Goal: Task Accomplishment & Management: Complete application form

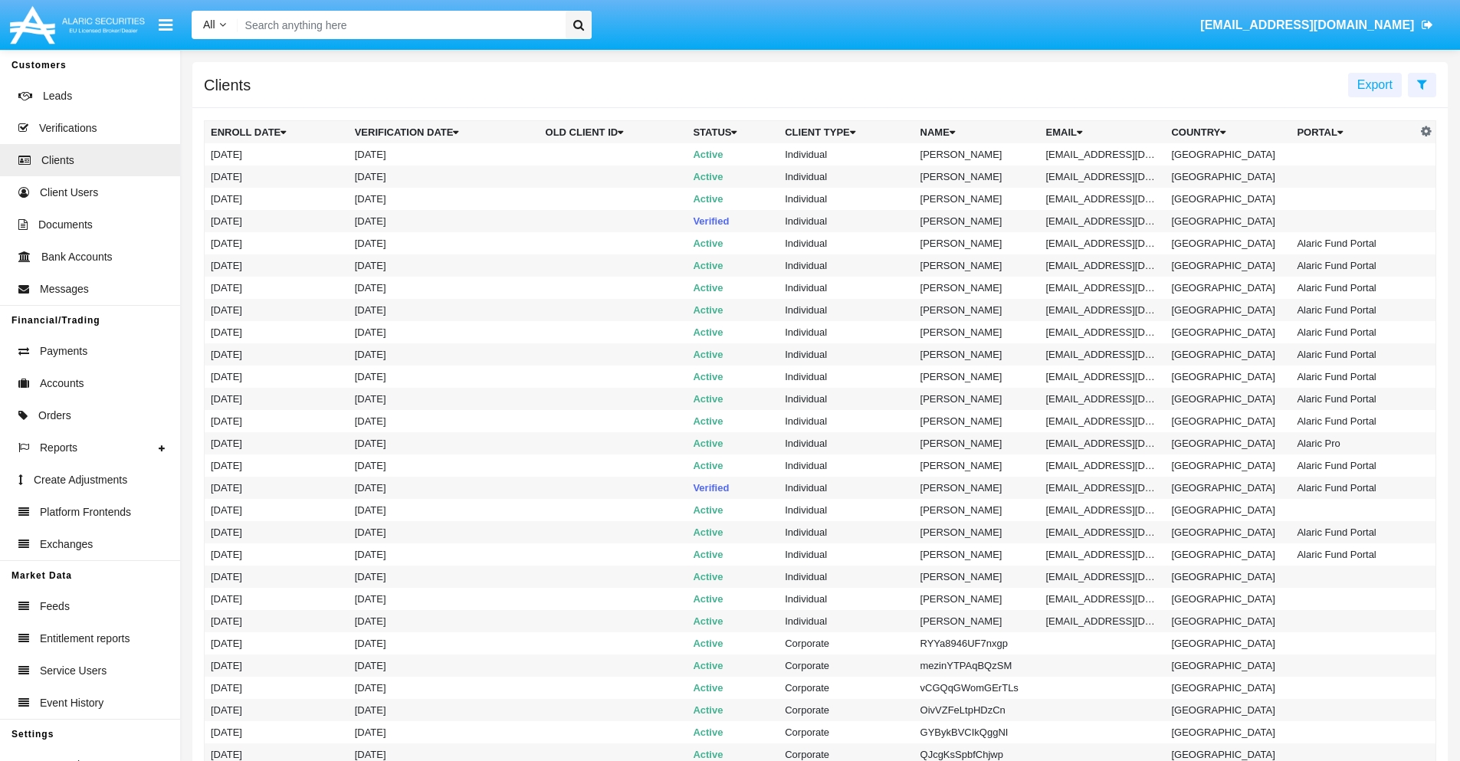
click at [1421, 84] on icon at bounding box center [1422, 84] width 10 height 12
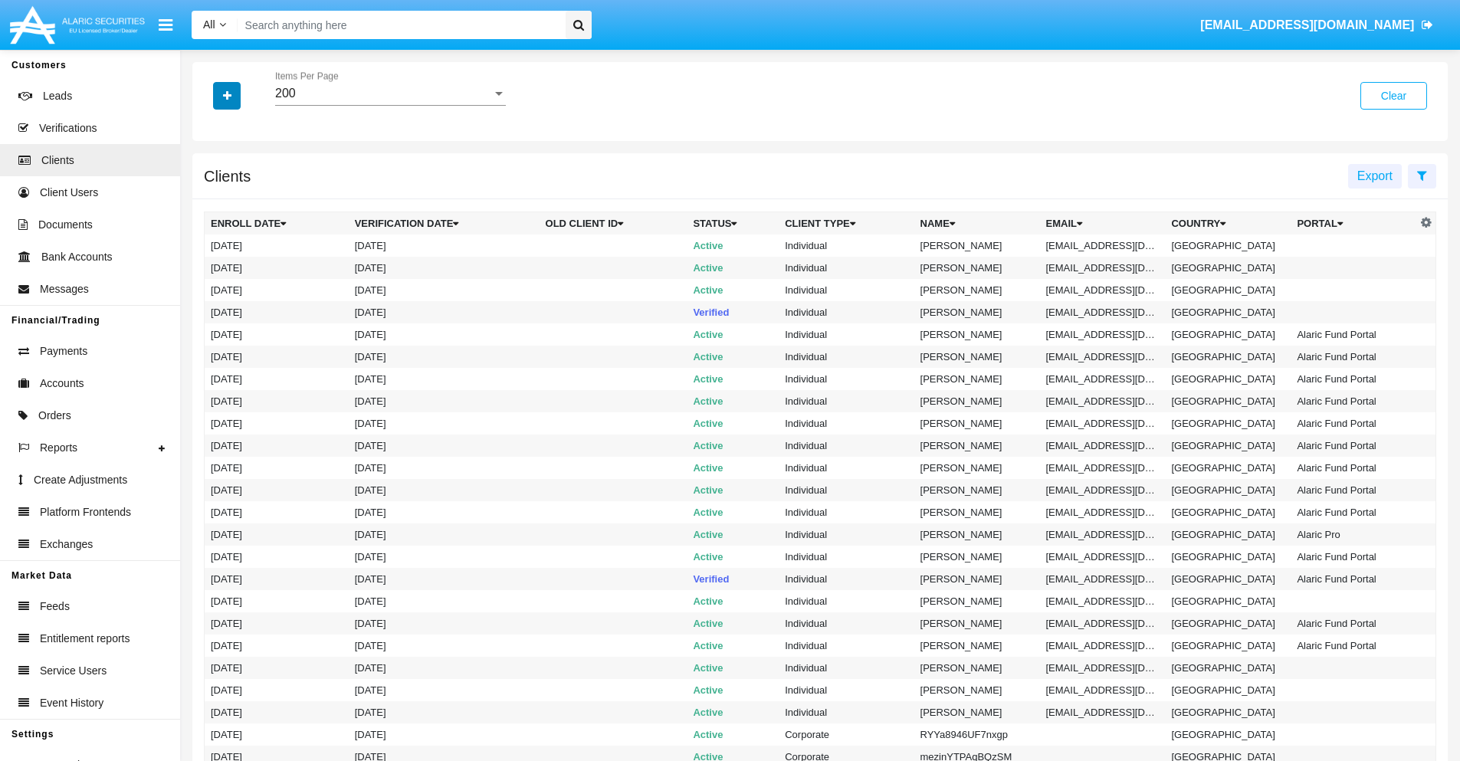
click at [227, 95] on icon "button" at bounding box center [227, 95] width 8 height 11
click at [238, 261] on span "Email" at bounding box center [238, 260] width 31 height 18
click at [211, 267] on input "Email" at bounding box center [210, 267] width 1 height 1
checkbox input "true"
click at [227, 95] on icon "button" at bounding box center [227, 95] width 8 height 11
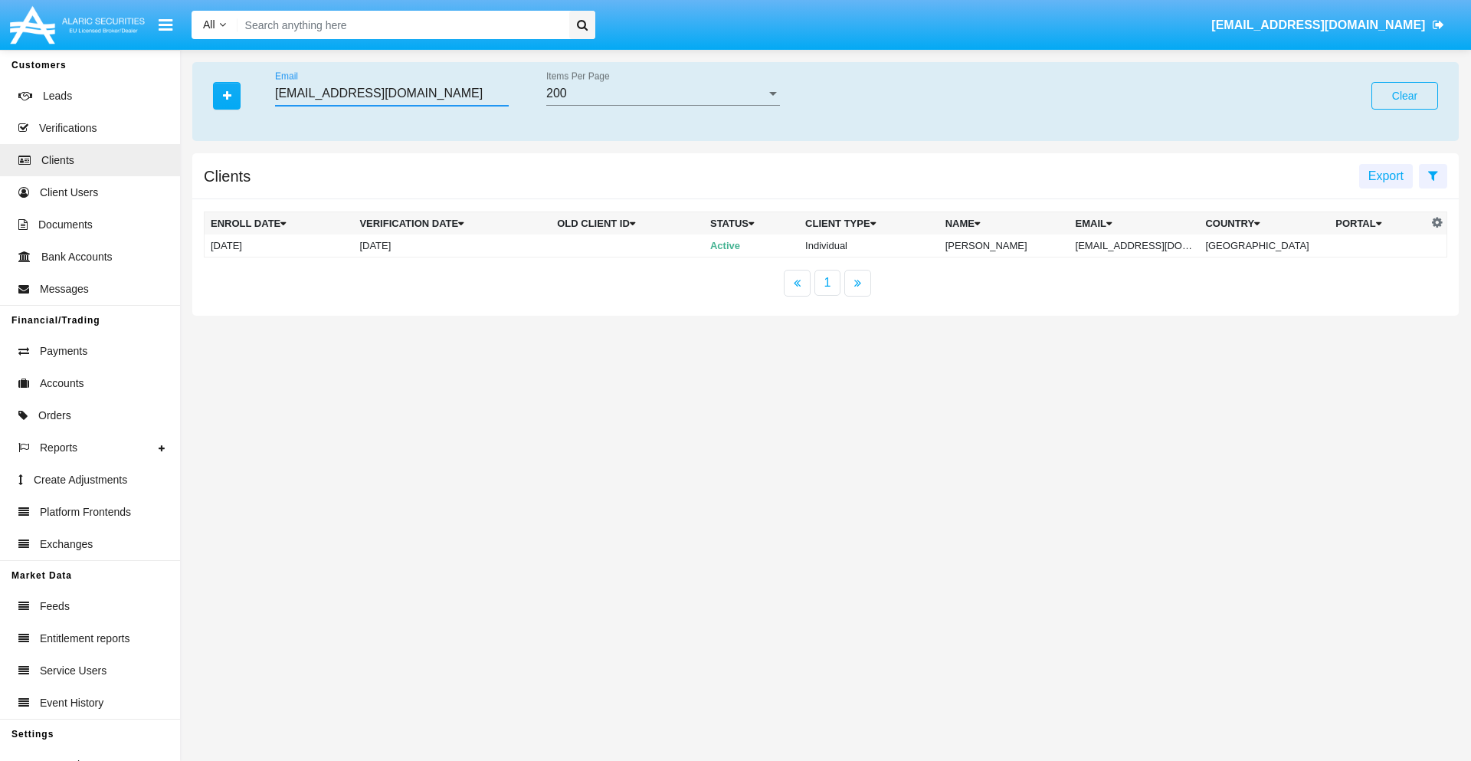
type input "cmhlf9v4b@bb4etv.jp"
click at [1142, 245] on td "cmhlf9v4b@bb4etv.jp" at bounding box center [1135, 245] width 130 height 23
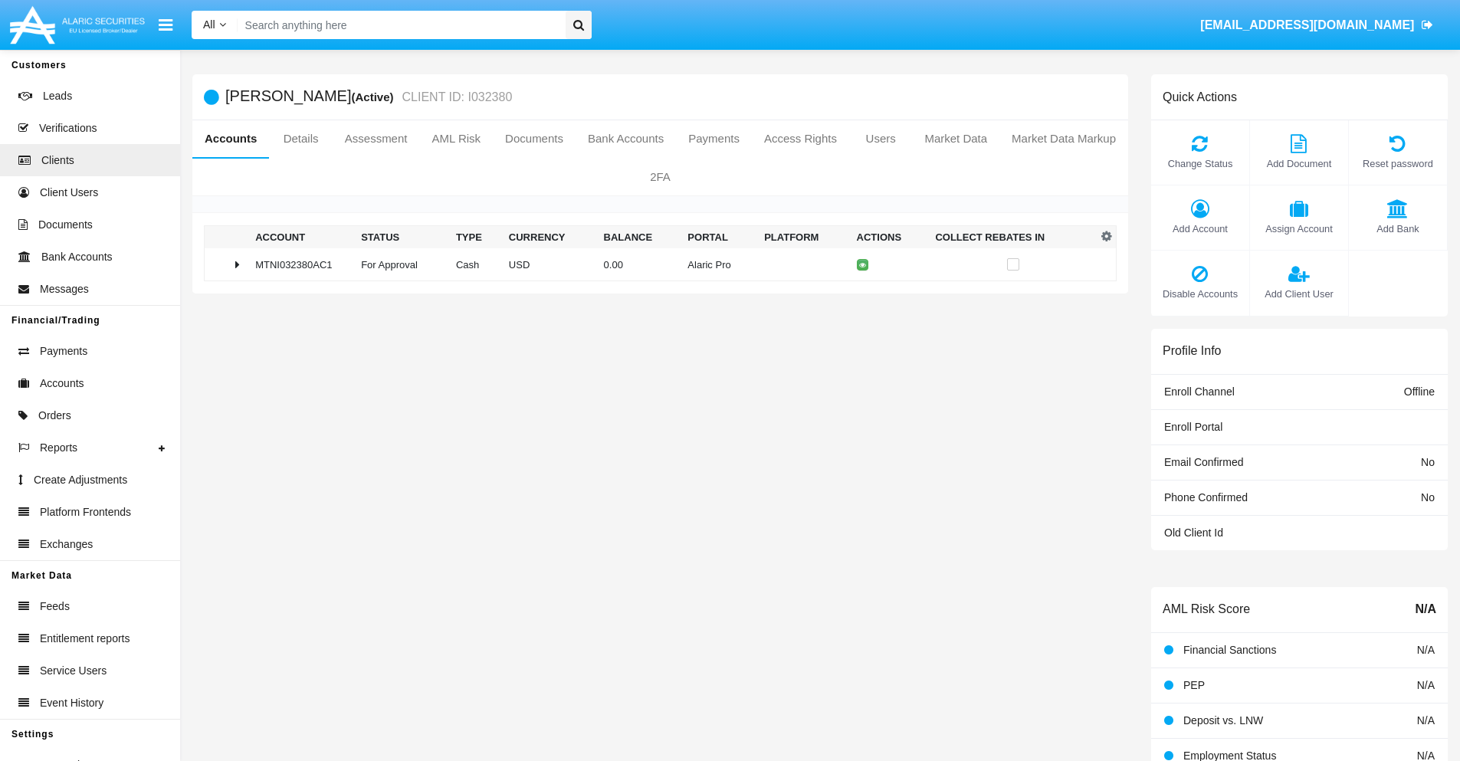
click at [1397, 228] on span "Add Bank" at bounding box center [1397, 228] width 83 height 15
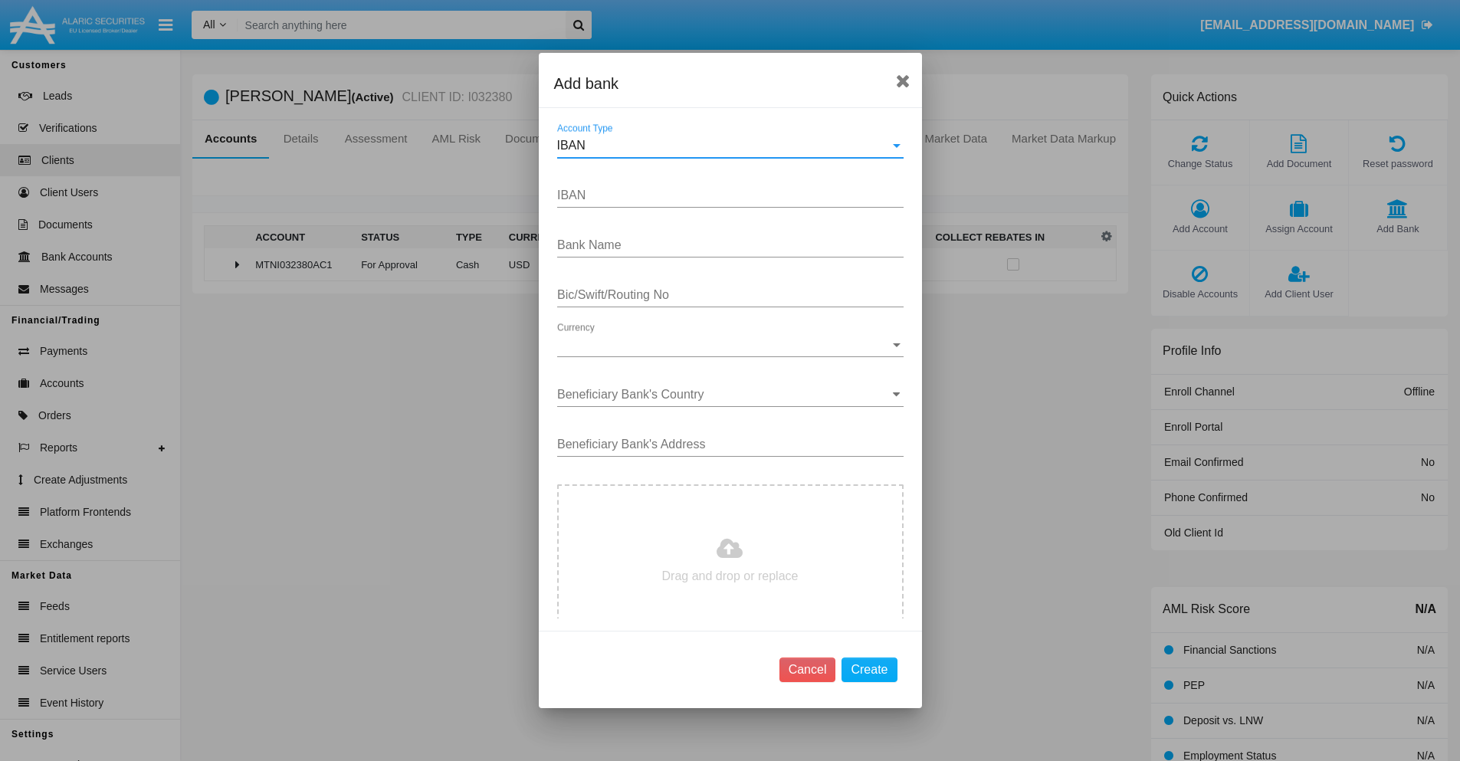
click at [724, 146] on div "IBAN" at bounding box center [723, 146] width 333 height 14
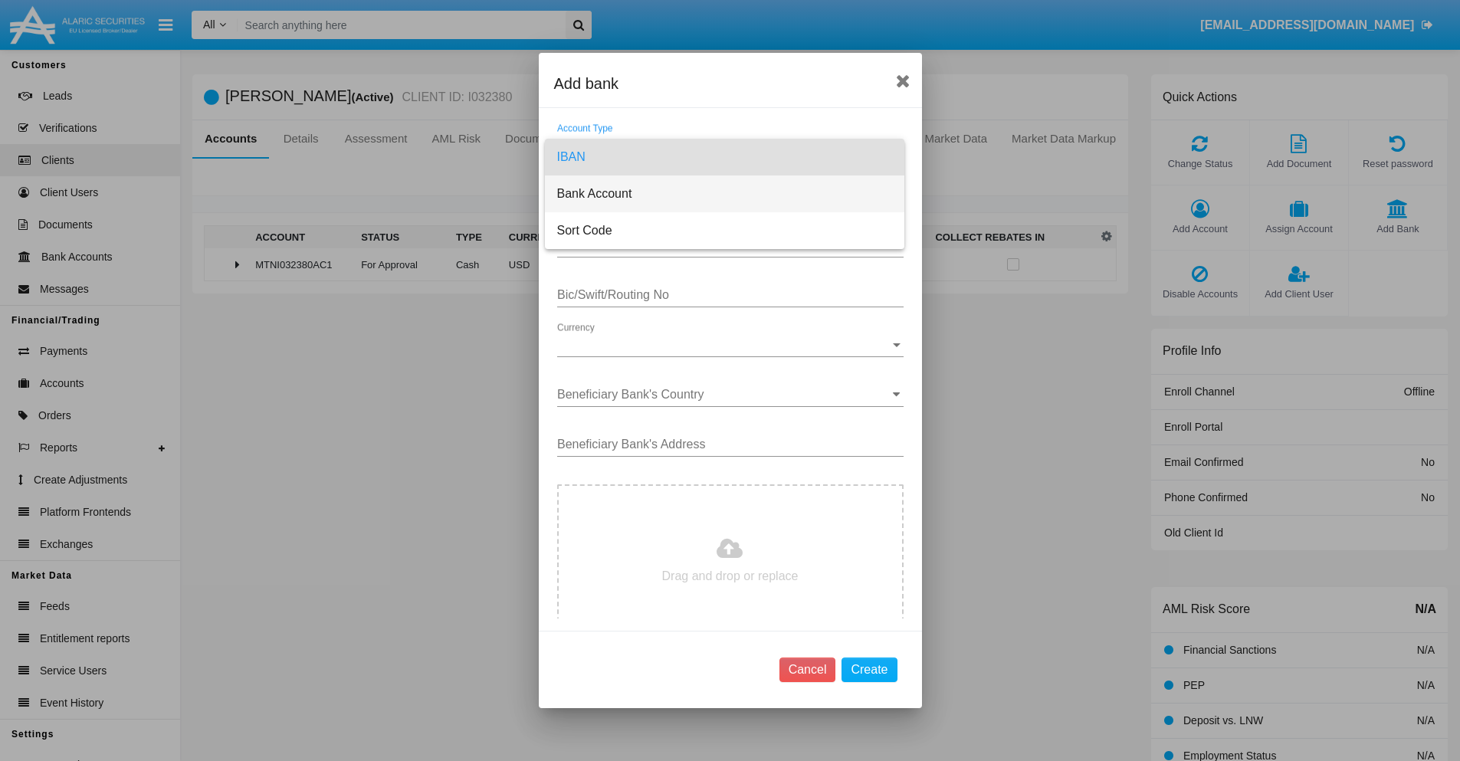
click at [724, 194] on span "Bank Account" at bounding box center [724, 193] width 335 height 37
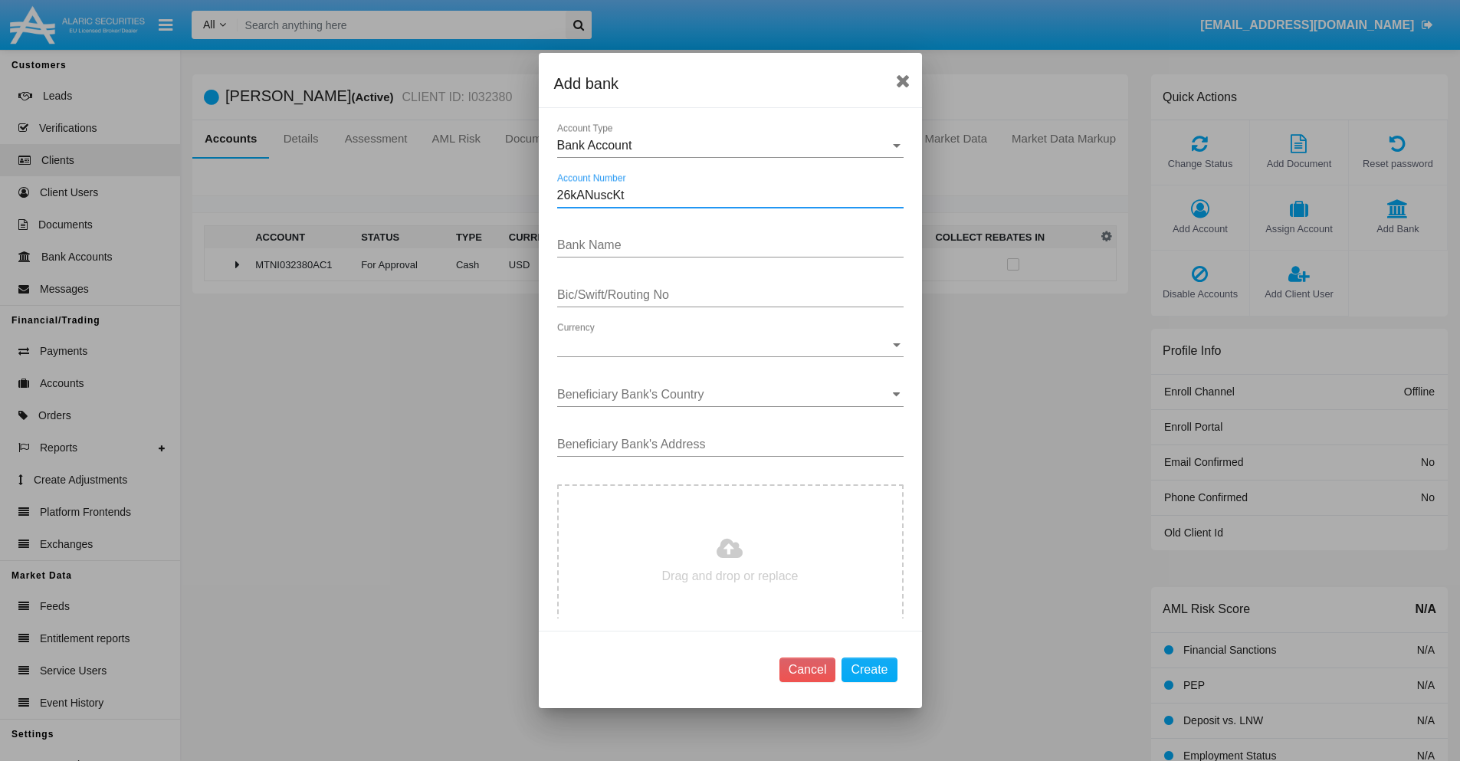
type input "26kANuscKt"
type input "RUGTapcTtaFGFWq"
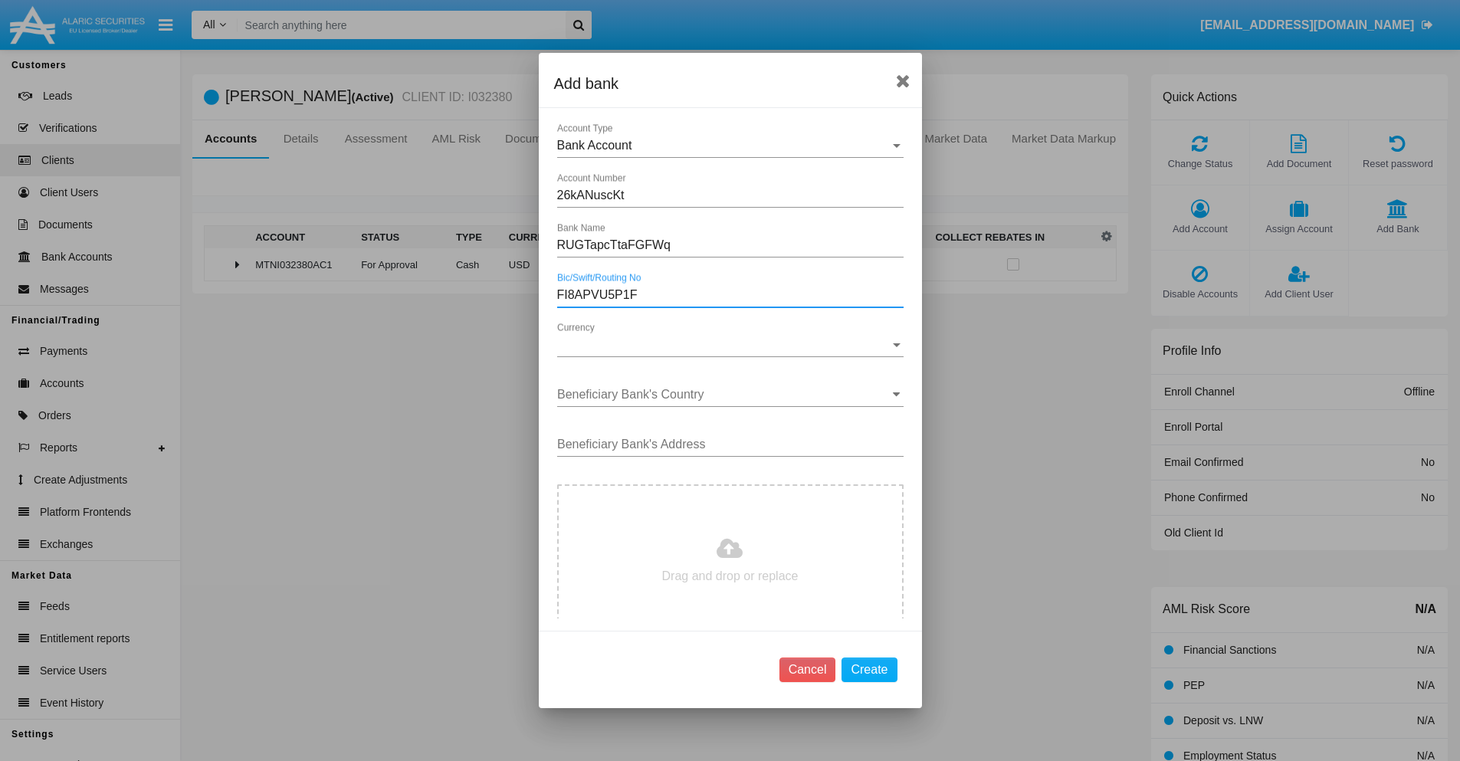
type input "FI8APVU5P1F"
click at [724, 345] on span "Currency" at bounding box center [723, 345] width 333 height 14
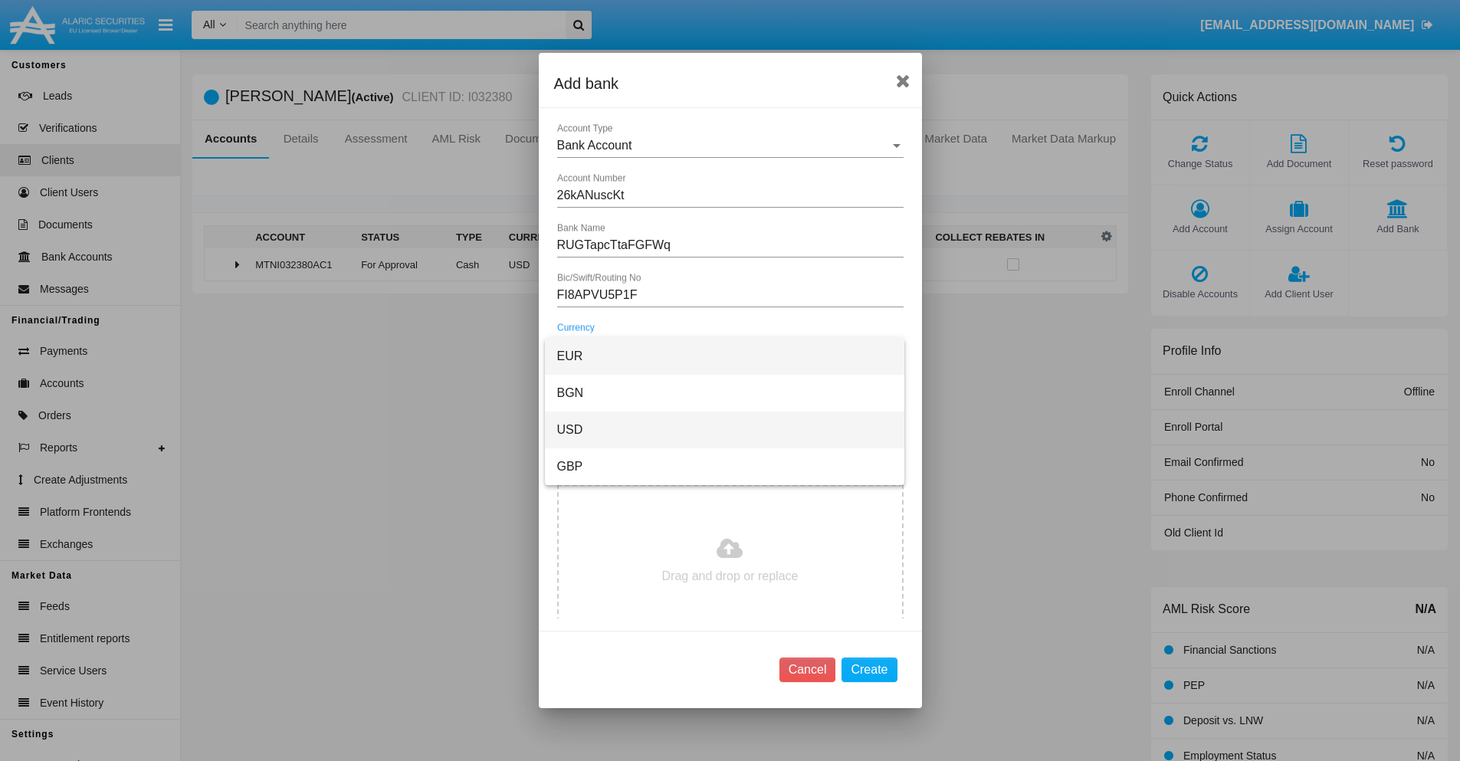
click at [724, 430] on span "USD" at bounding box center [724, 429] width 335 height 37
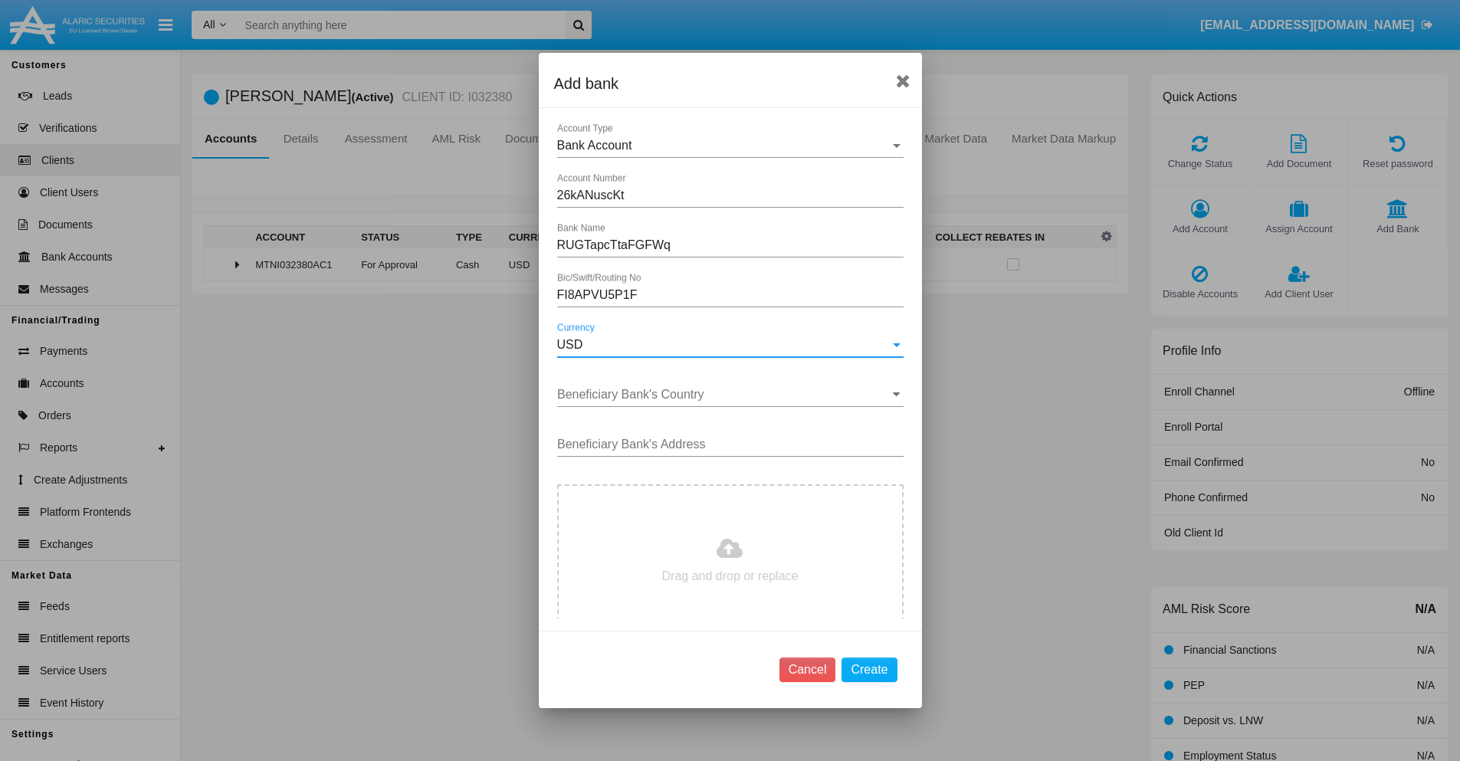
click at [724, 395] on input "Beneficiary Bank's Country" at bounding box center [730, 395] width 346 height 14
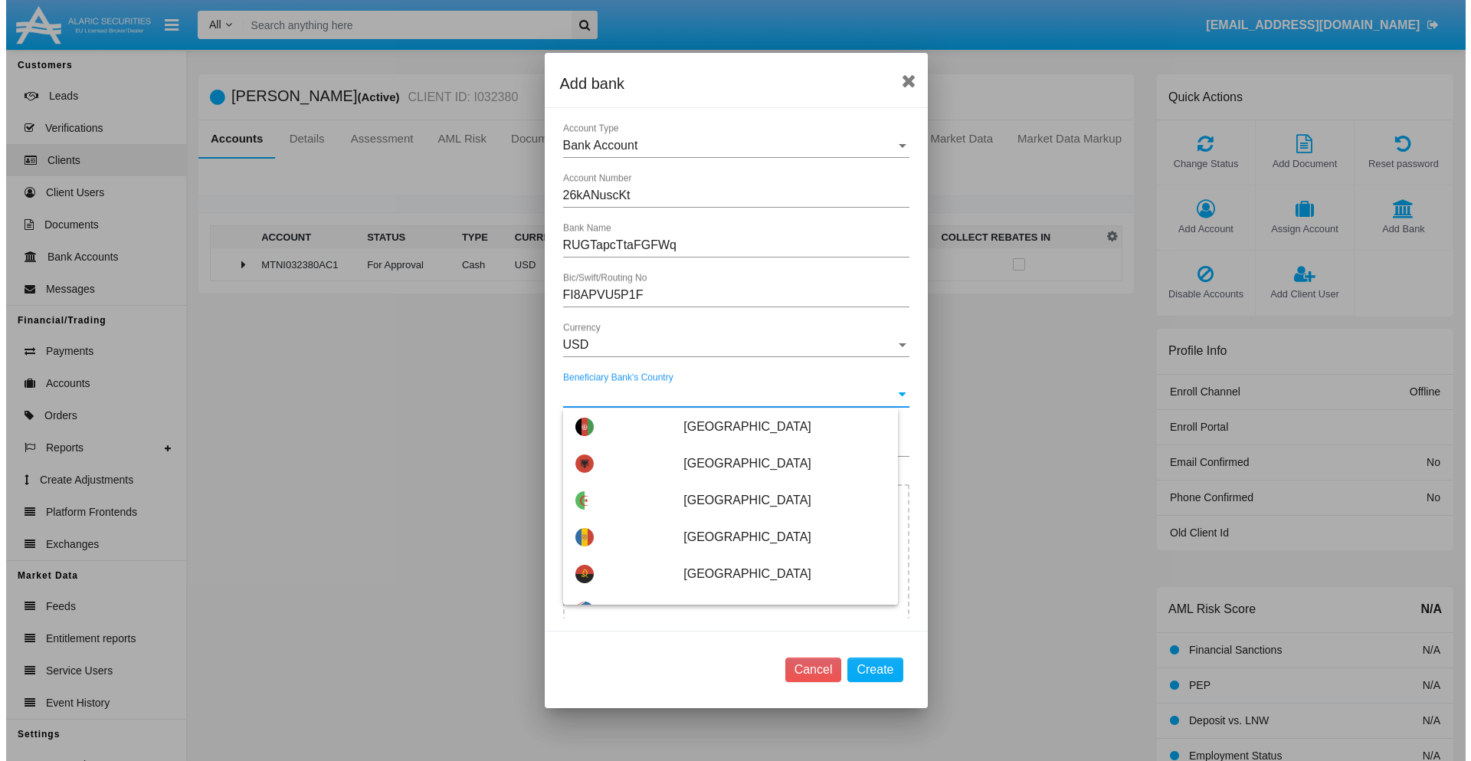
scroll to position [8079, 0]
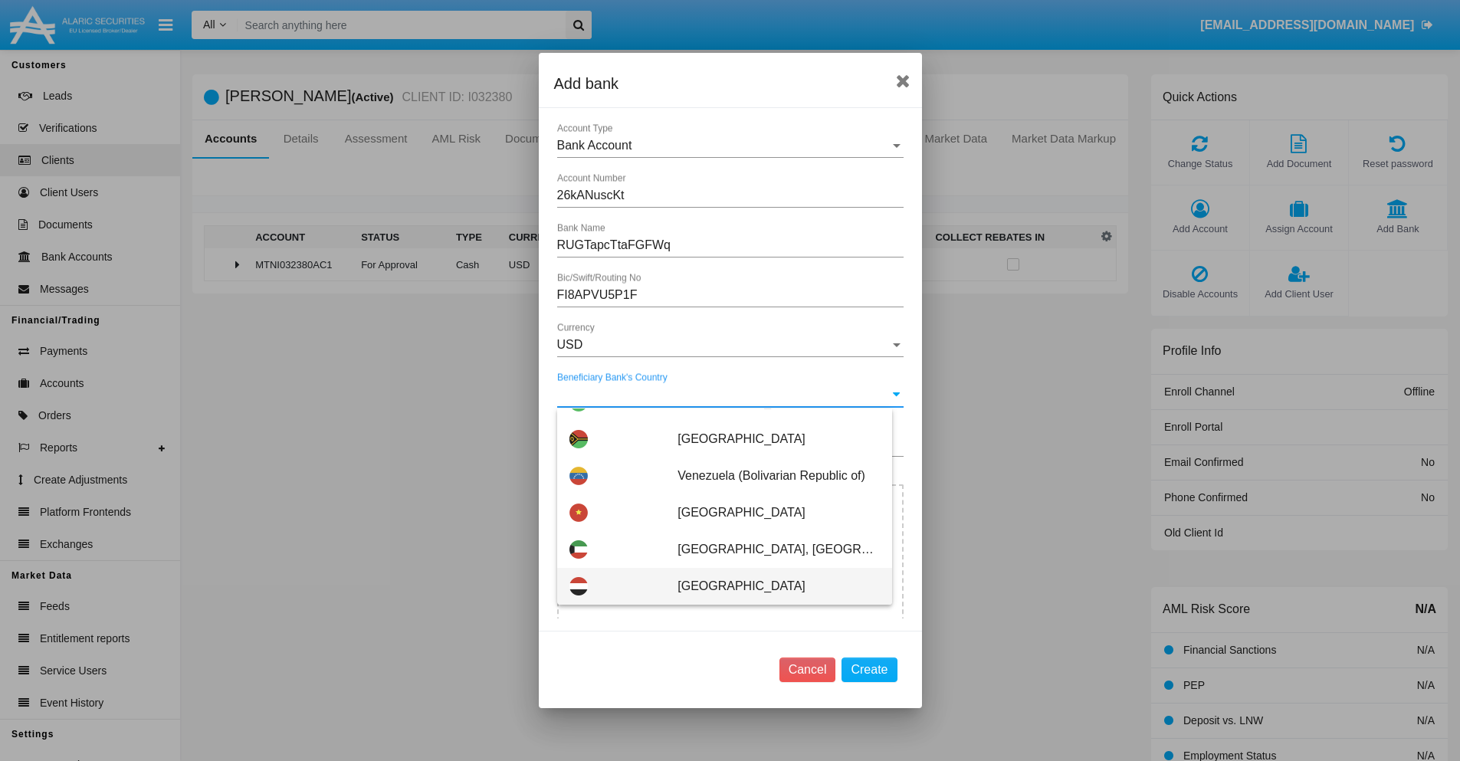
click at [770, 586] on span "Yemen" at bounding box center [778, 586] width 202 height 37
type input "Yemen"
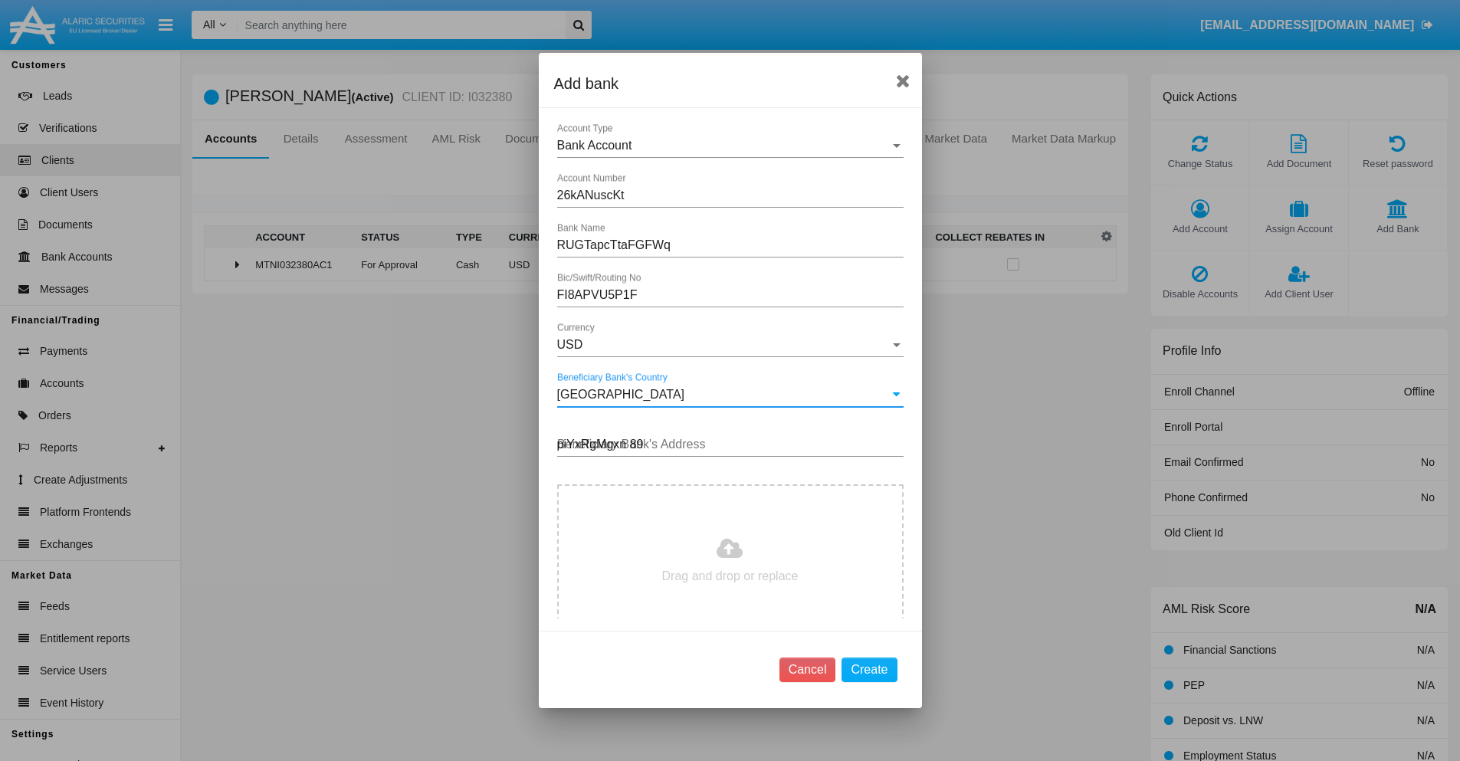
type input "piYxRgMgxn 890"
type input "C:\fakepath\bank-statement.png"
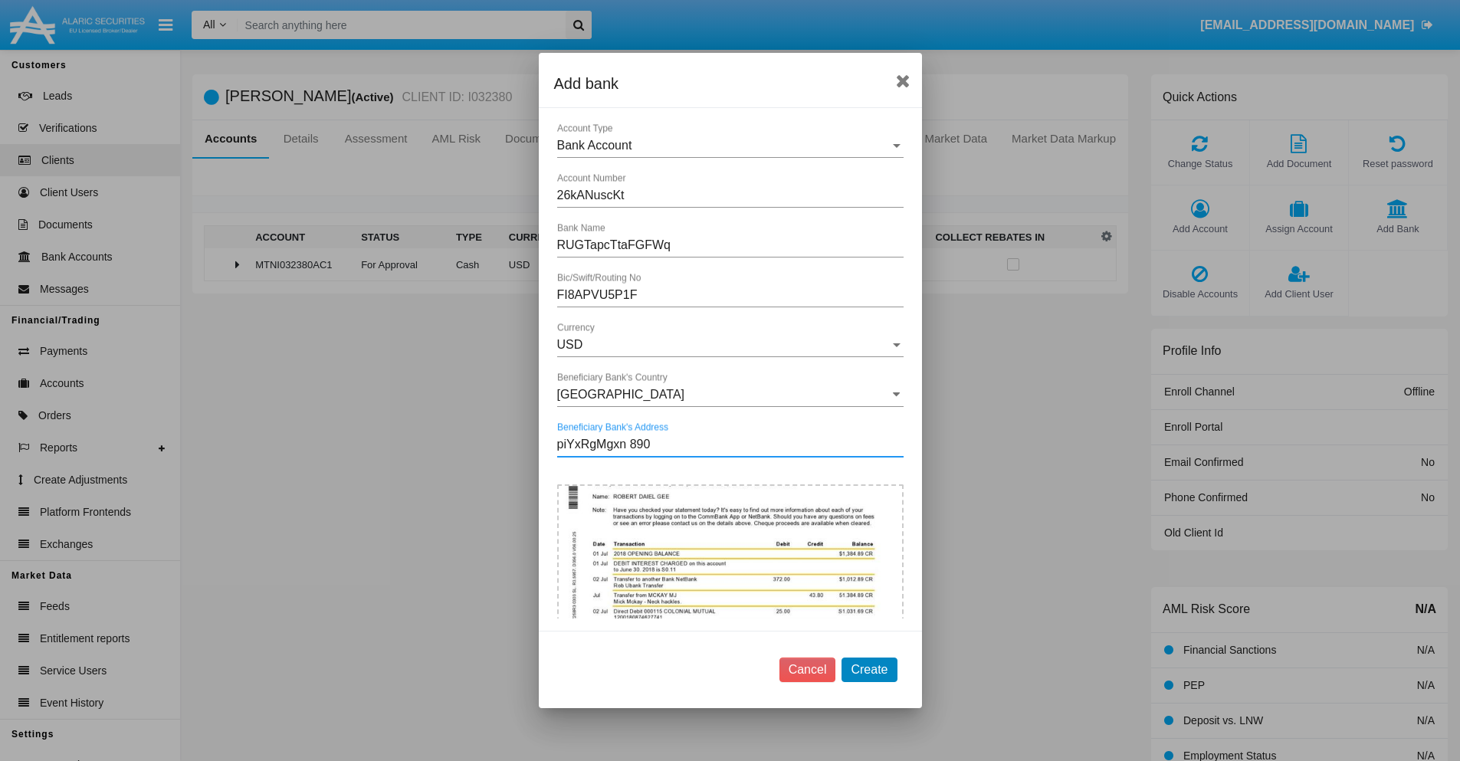
click at [869, 669] on button "Create" at bounding box center [868, 669] width 55 height 25
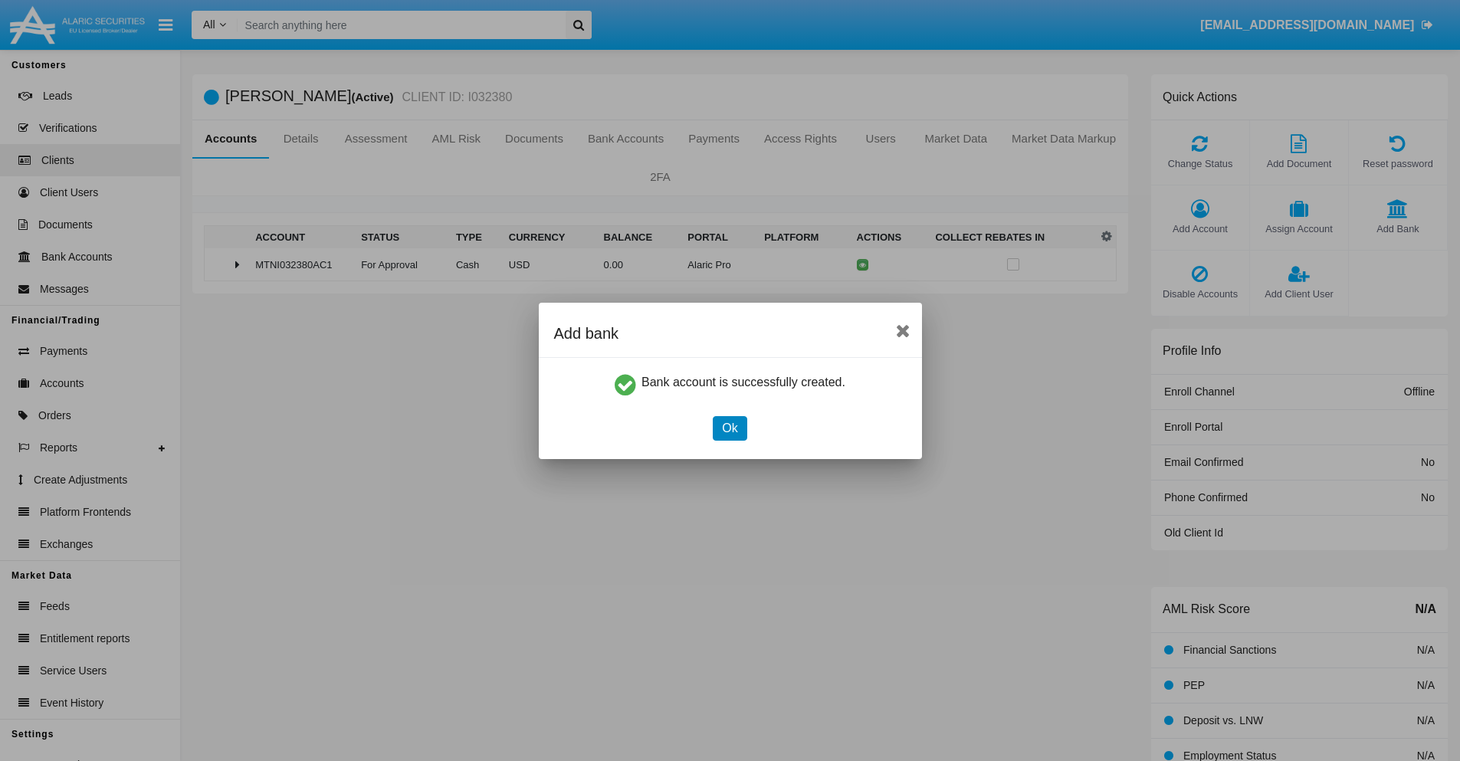
click at [729, 428] on button "Ok" at bounding box center [730, 428] width 34 height 25
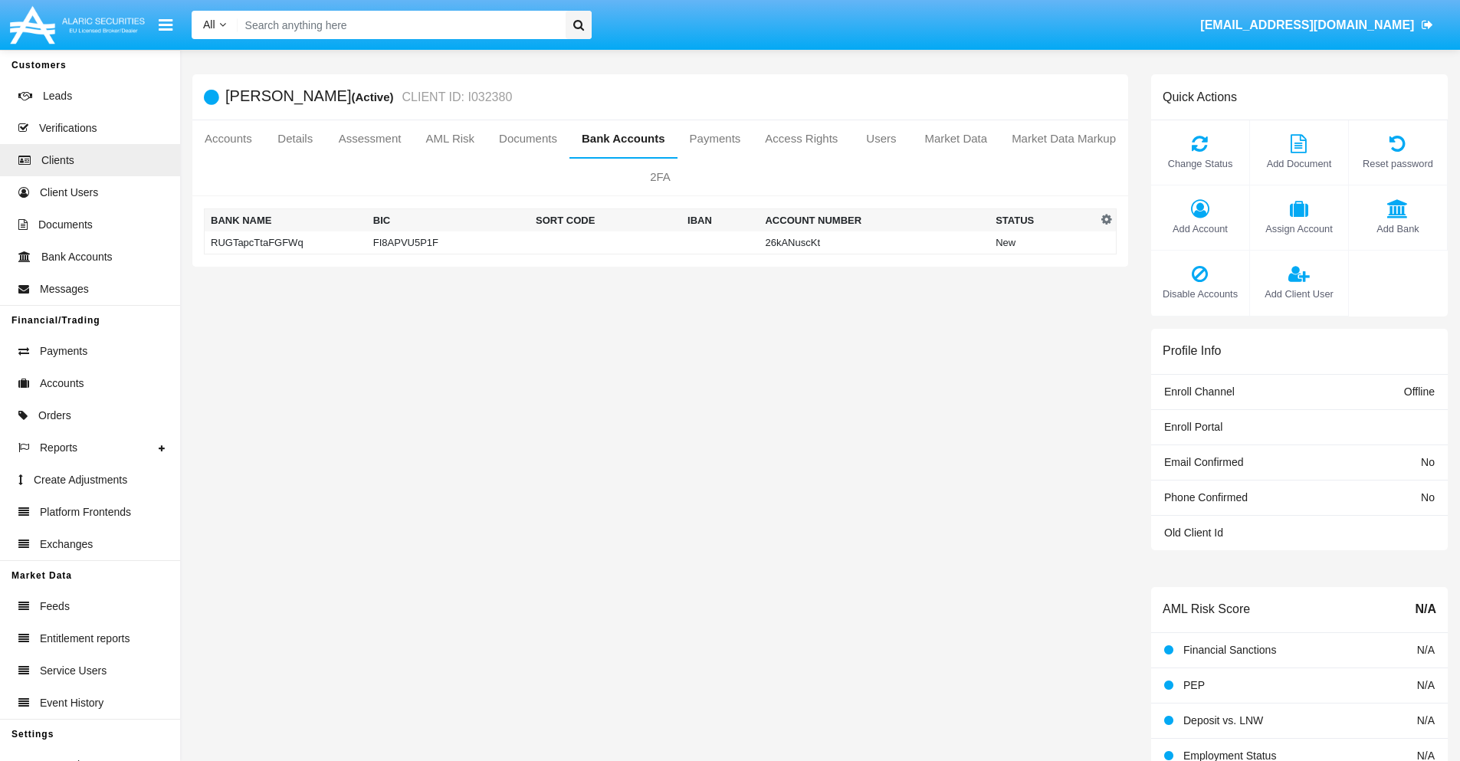
click at [285, 242] on td "RUGTapcTtaFGFWq" at bounding box center [286, 242] width 162 height 23
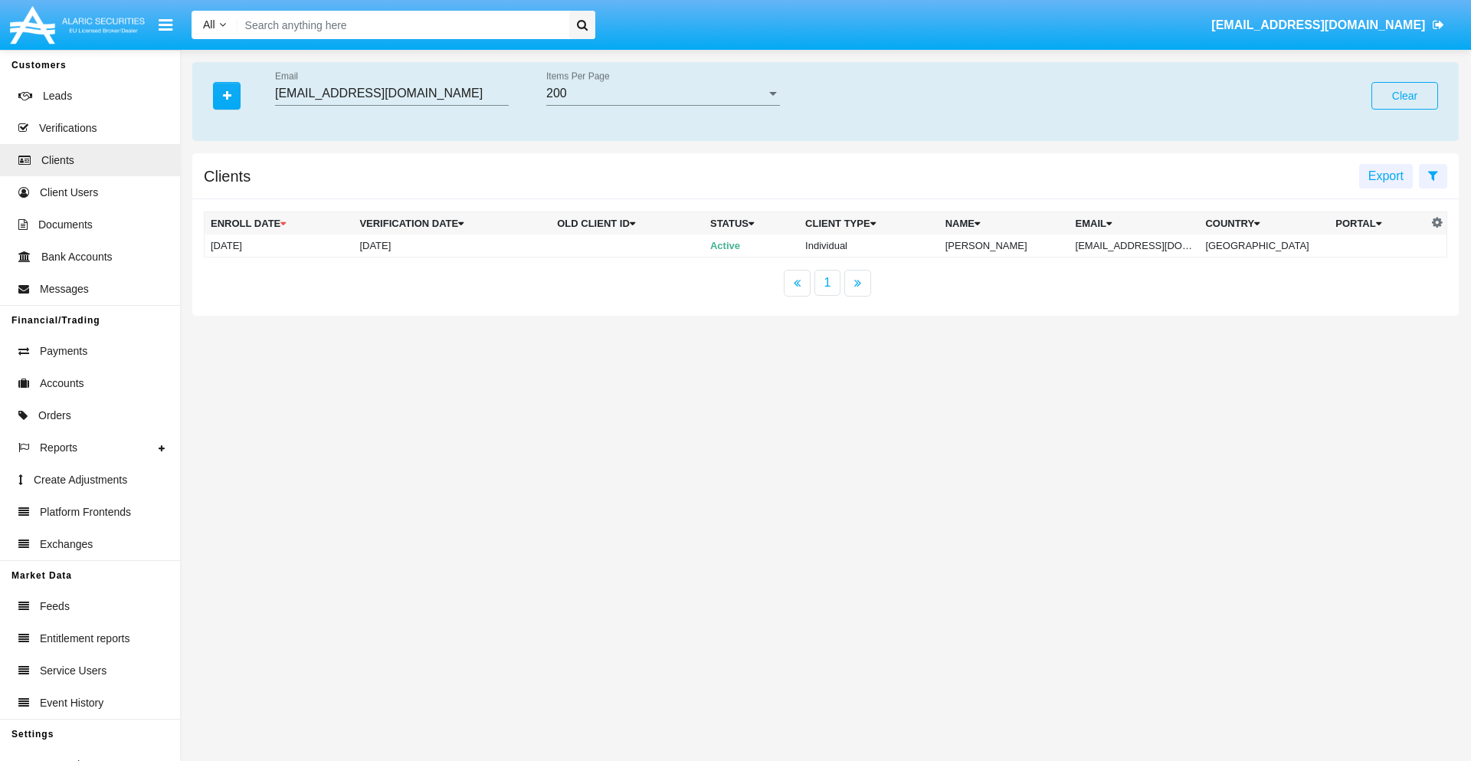
click at [1404, 96] on button "Clear" at bounding box center [1404, 96] width 67 height 28
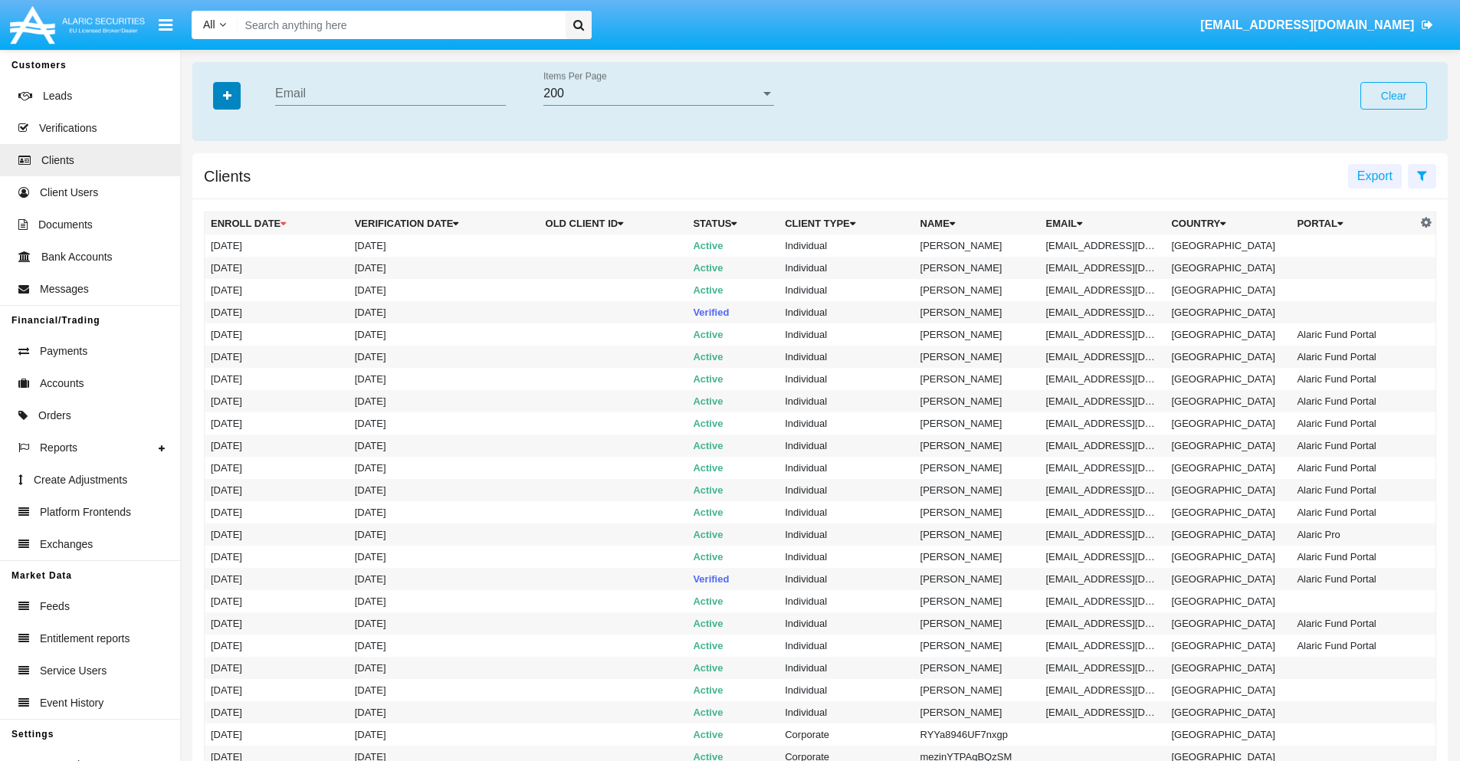
click at [227, 95] on icon "button" at bounding box center [227, 95] width 8 height 11
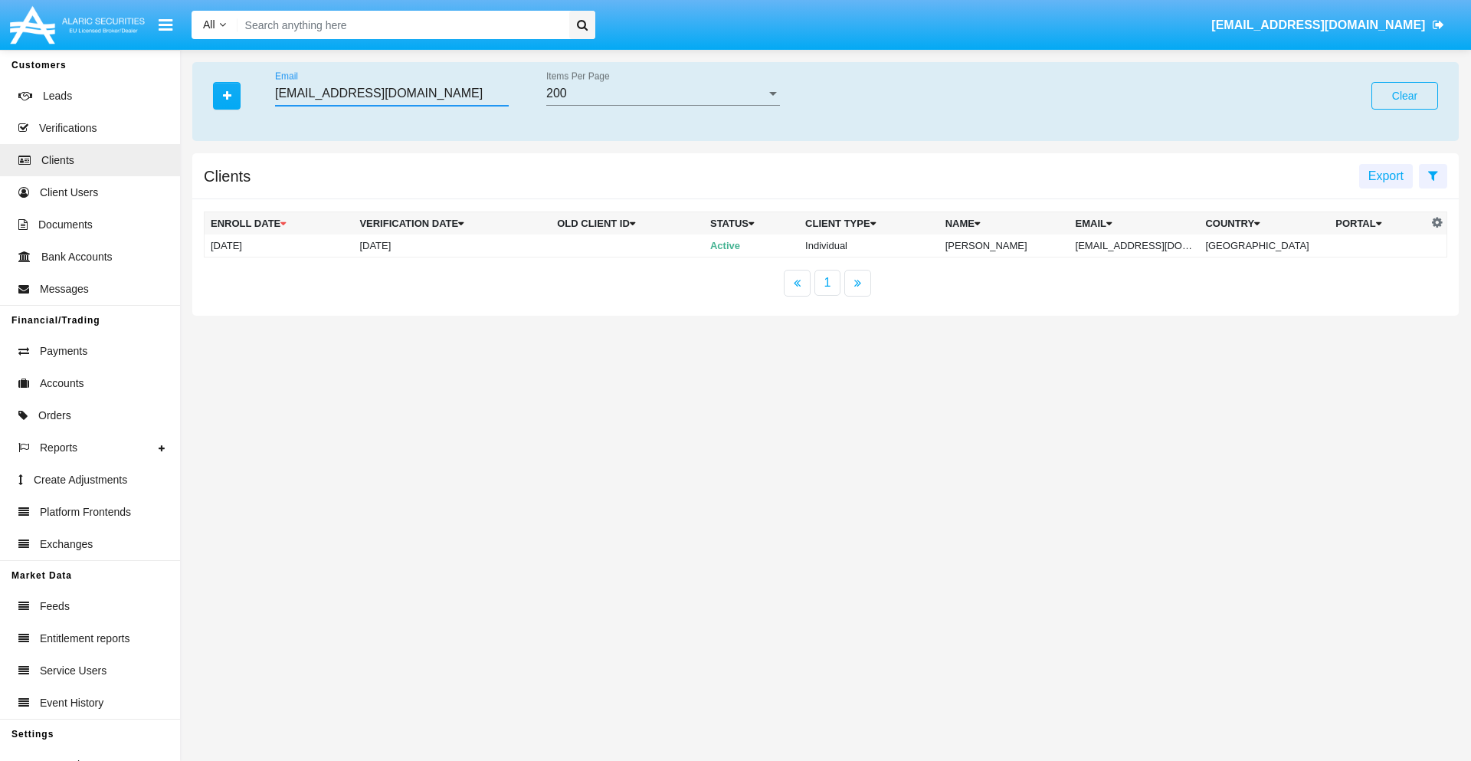
type input "cmhlf9v4b@bb4etv.jp"
click at [1142, 245] on td "cmhlf9v4b@bb4etv.jp" at bounding box center [1135, 245] width 130 height 23
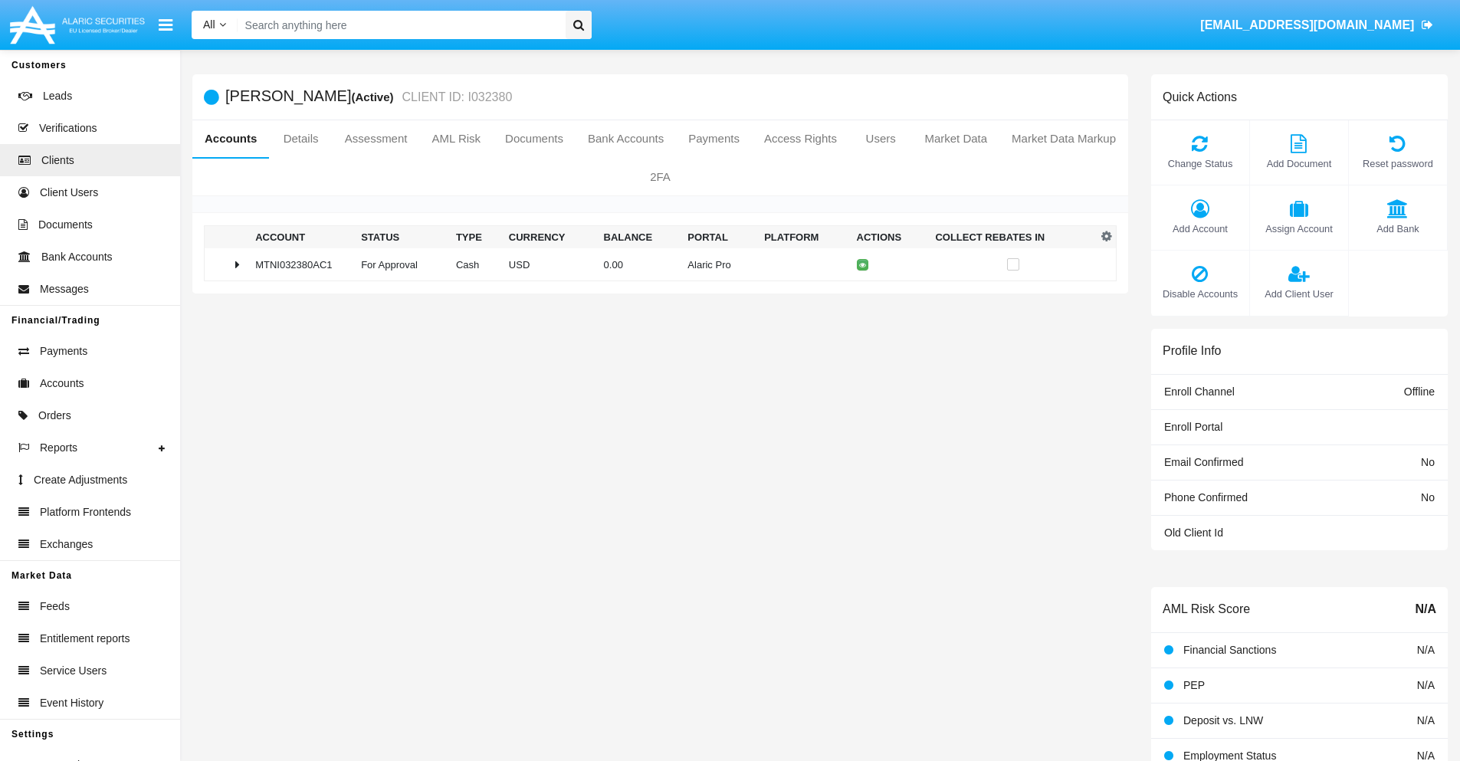
click at [1397, 228] on span "Add Bank" at bounding box center [1397, 228] width 83 height 15
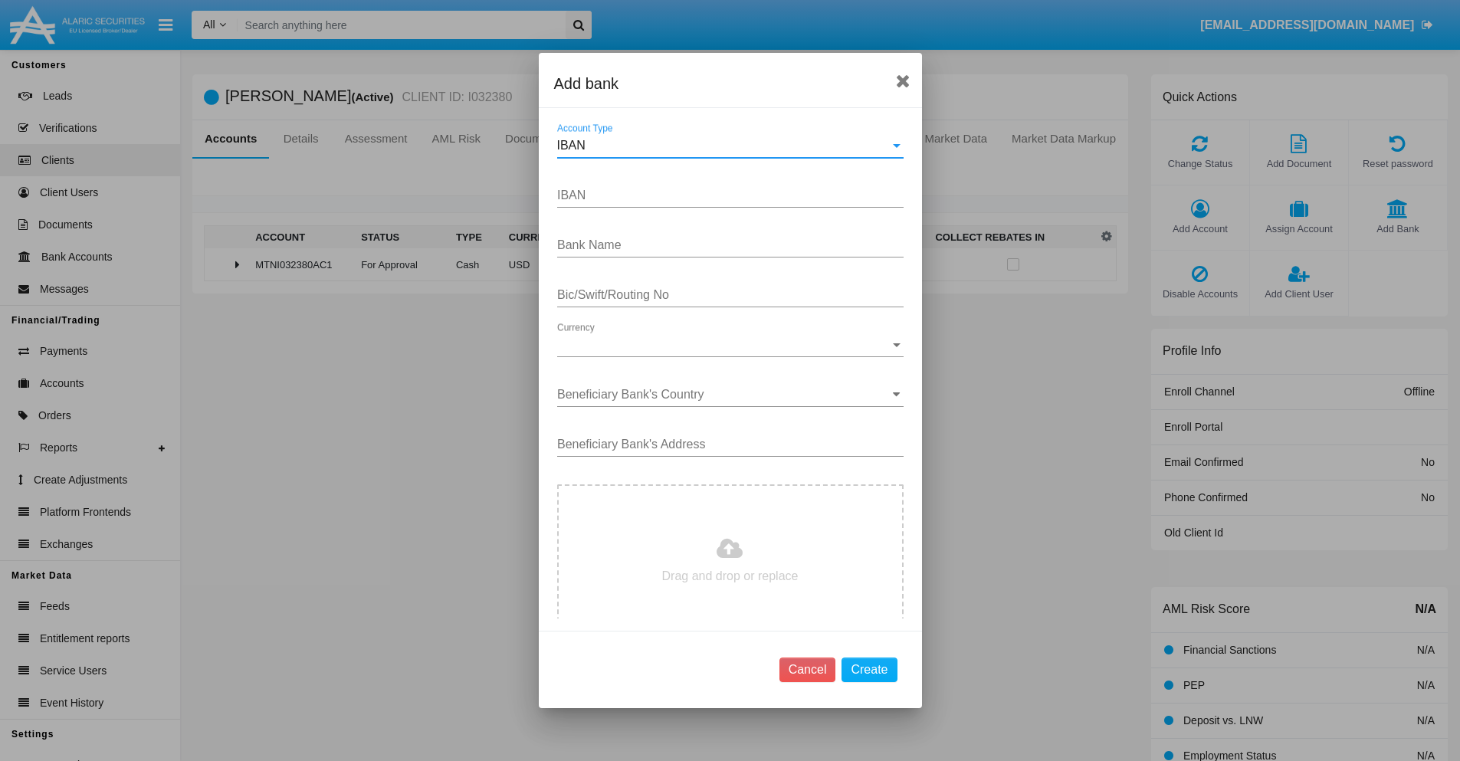
click at [724, 146] on div "IBAN" at bounding box center [723, 146] width 333 height 14
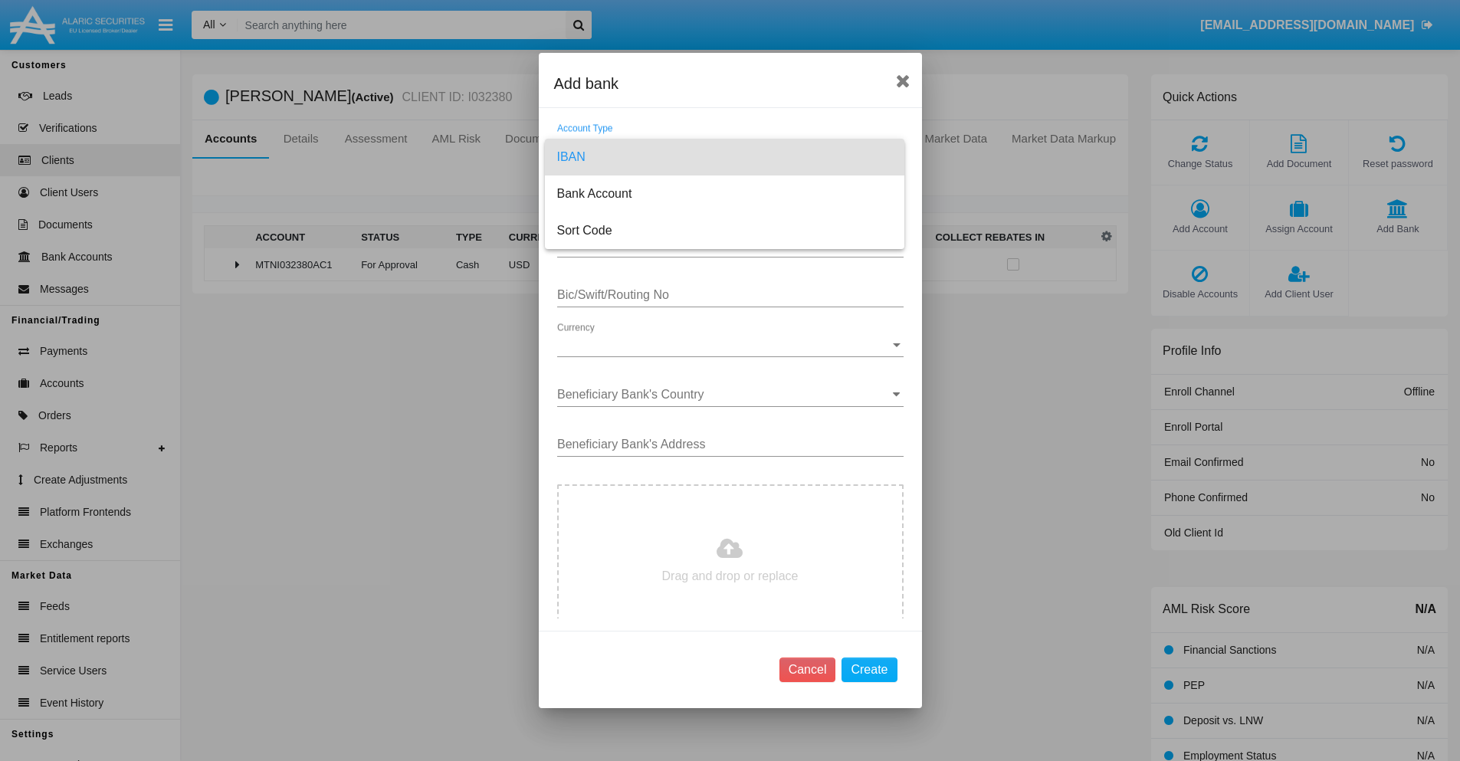
click at [724, 157] on span "IBAN" at bounding box center [724, 157] width 335 height 37
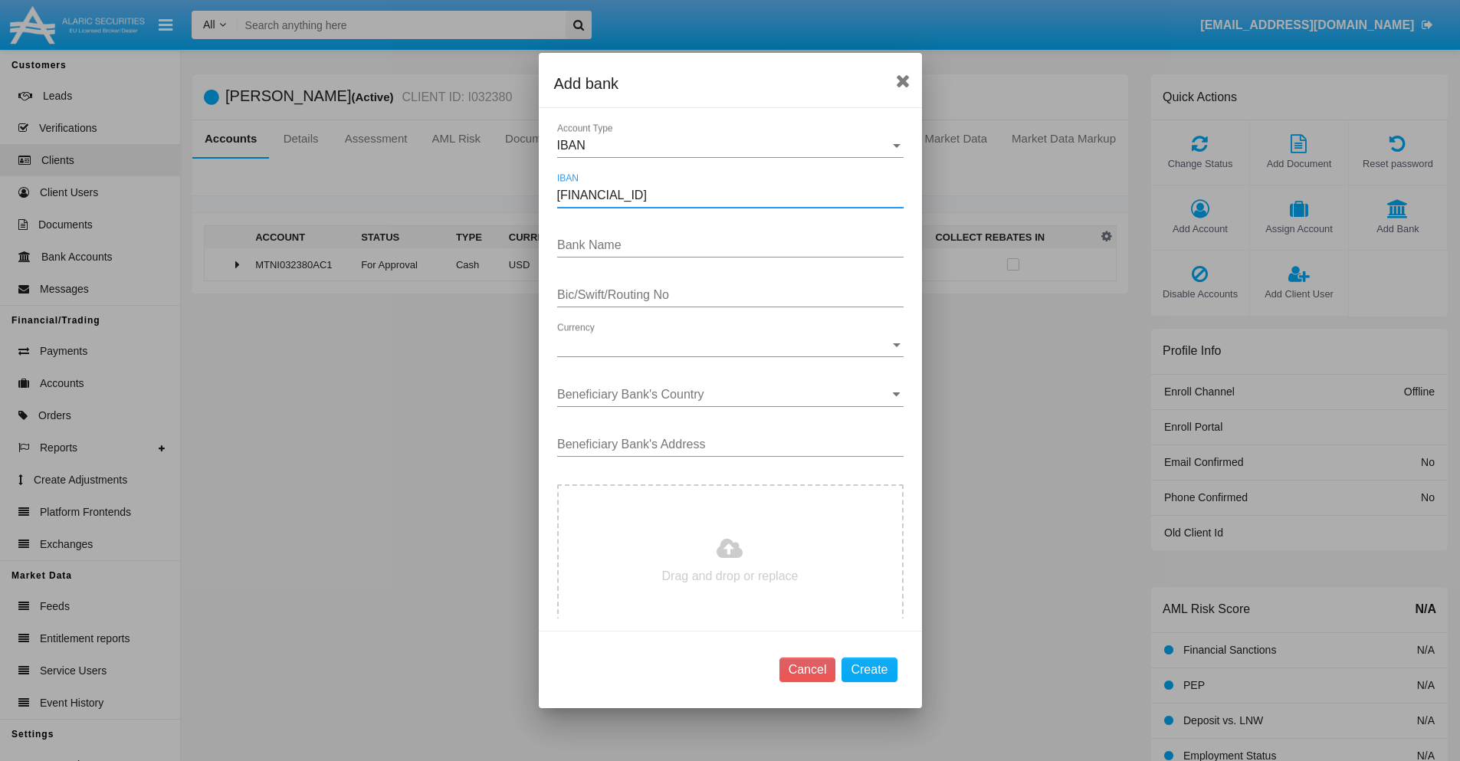
type input "DE31500105175143186793"
type input "oWyciqbFwEBXBCT"
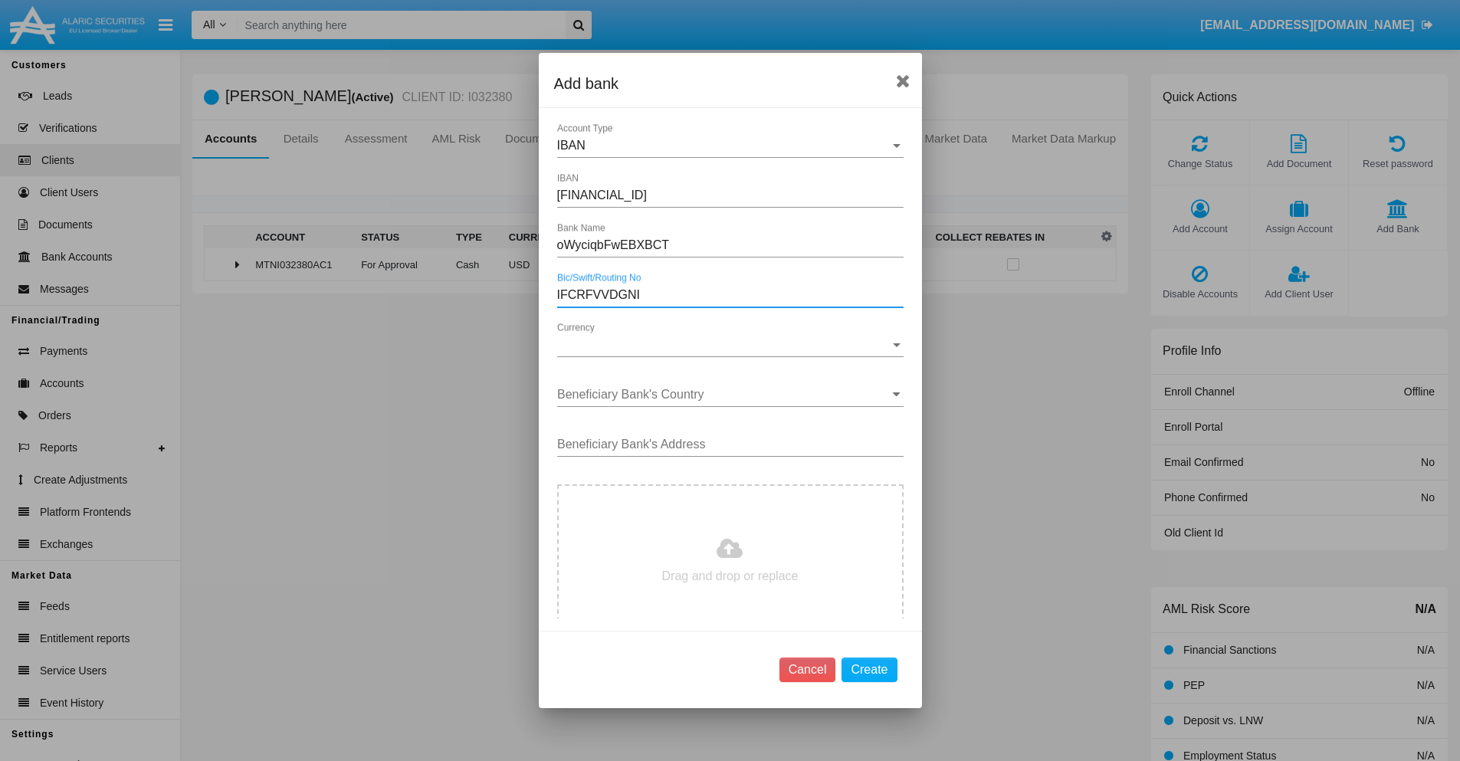
type input "IFCRFVVDGNI"
click at [724, 345] on span "Currency" at bounding box center [723, 345] width 333 height 14
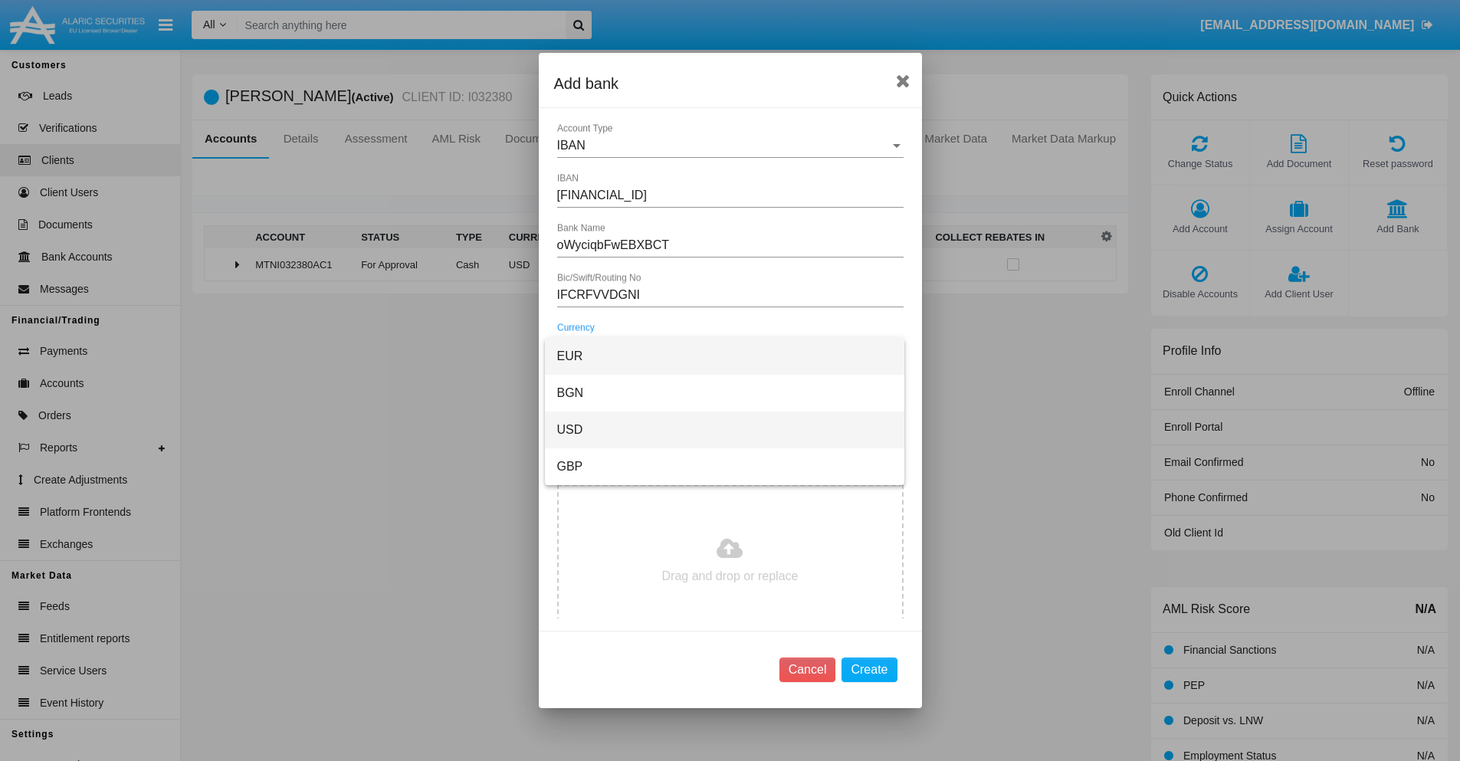
click at [724, 430] on span "USD" at bounding box center [724, 429] width 335 height 37
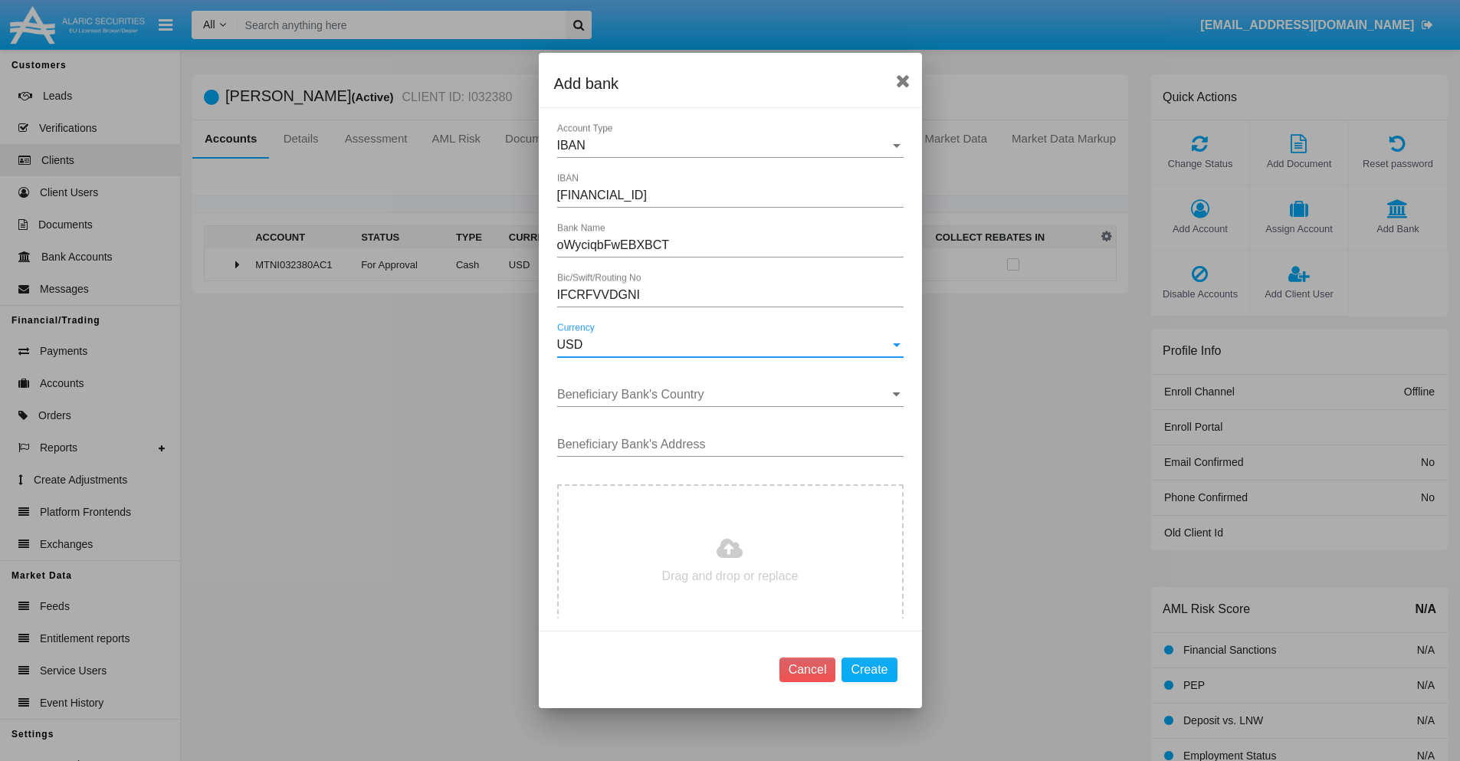
click at [724, 395] on input "Beneficiary Bank's Country" at bounding box center [730, 395] width 346 height 14
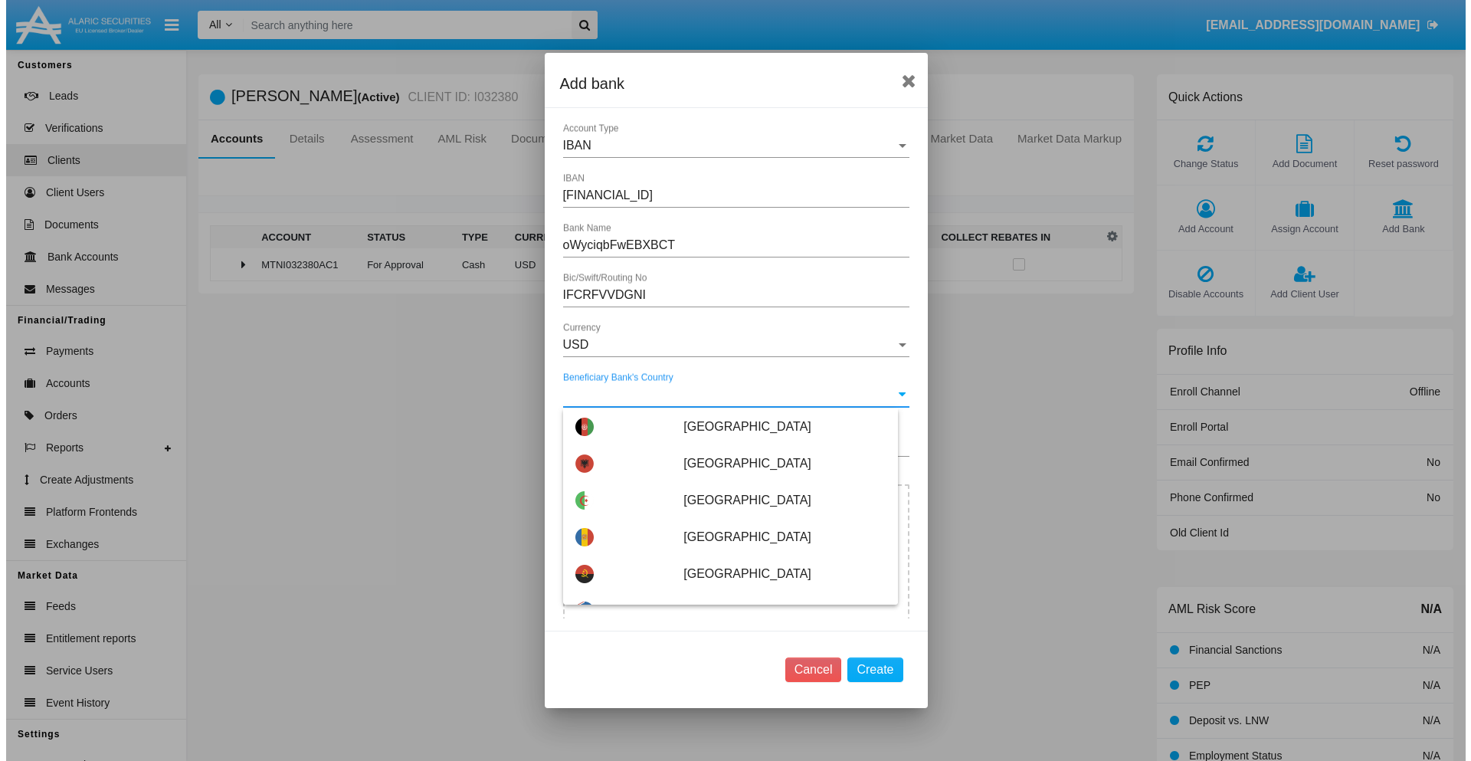
scroll to position [1385, 0]
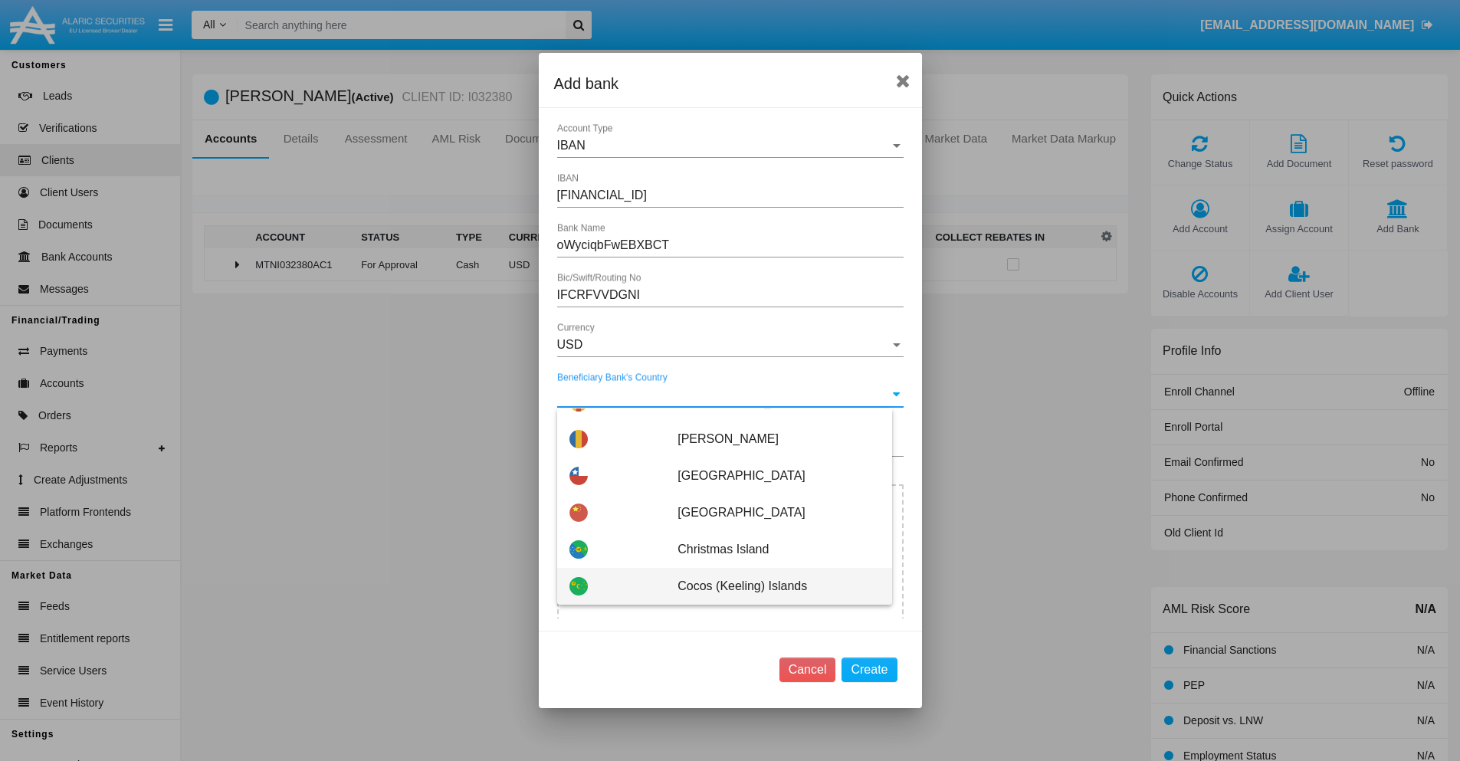
click at [770, 586] on span "Cocos (Keeling) Islands" at bounding box center [778, 586] width 202 height 37
type input "Cocos (Keeling) Islands"
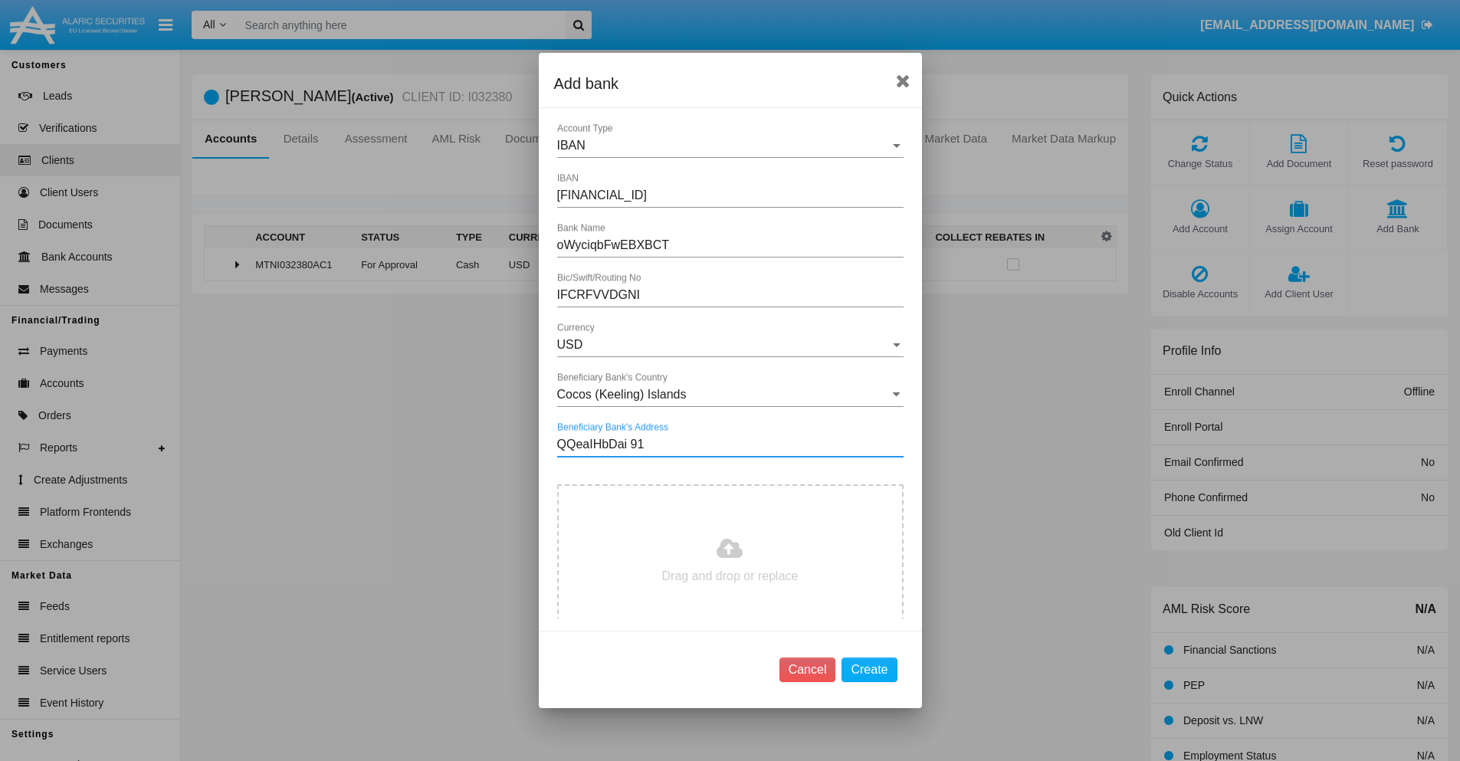
type input "QQeaIHbDai 915"
type input "C:\fakepath\bank-statement.png"
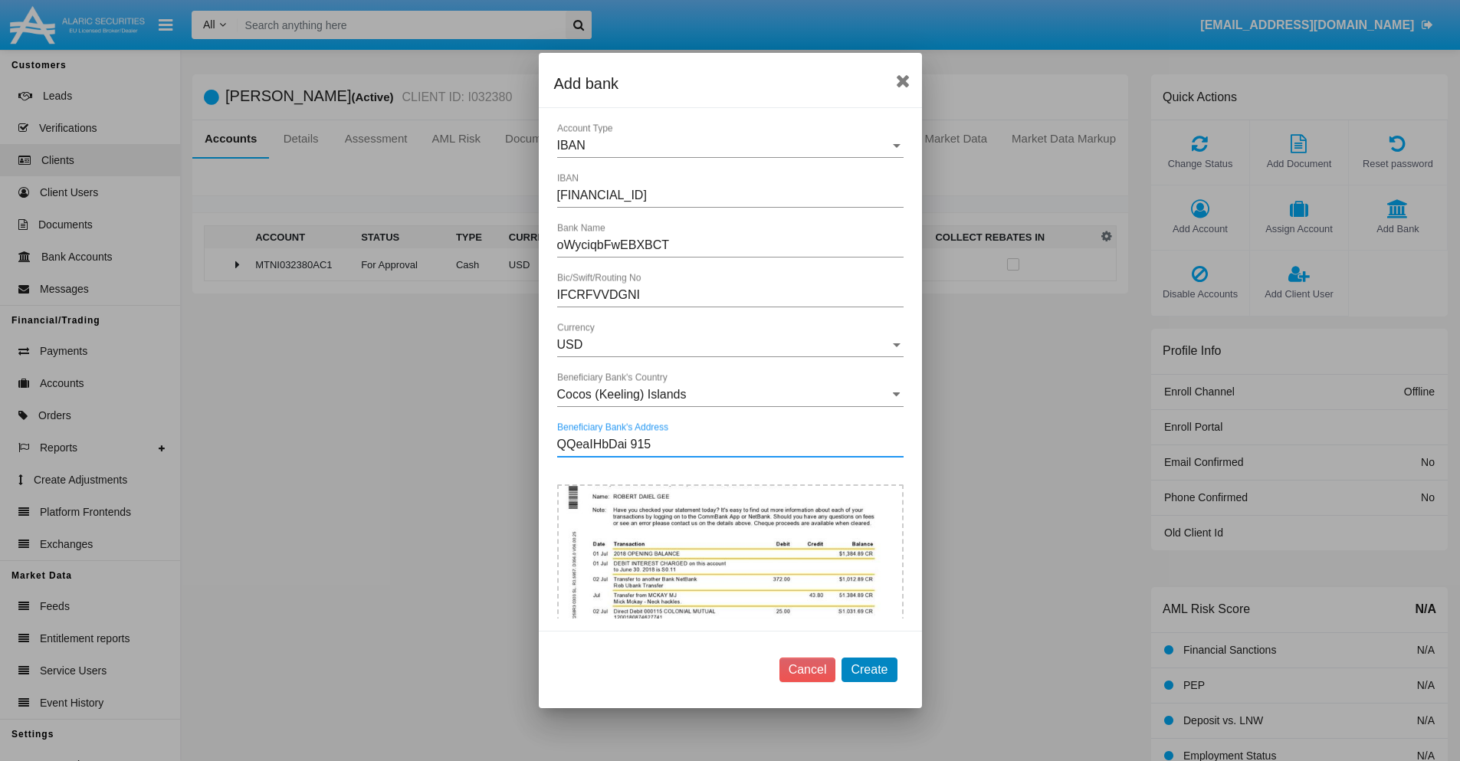
click at [869, 669] on button "Create" at bounding box center [868, 669] width 55 height 25
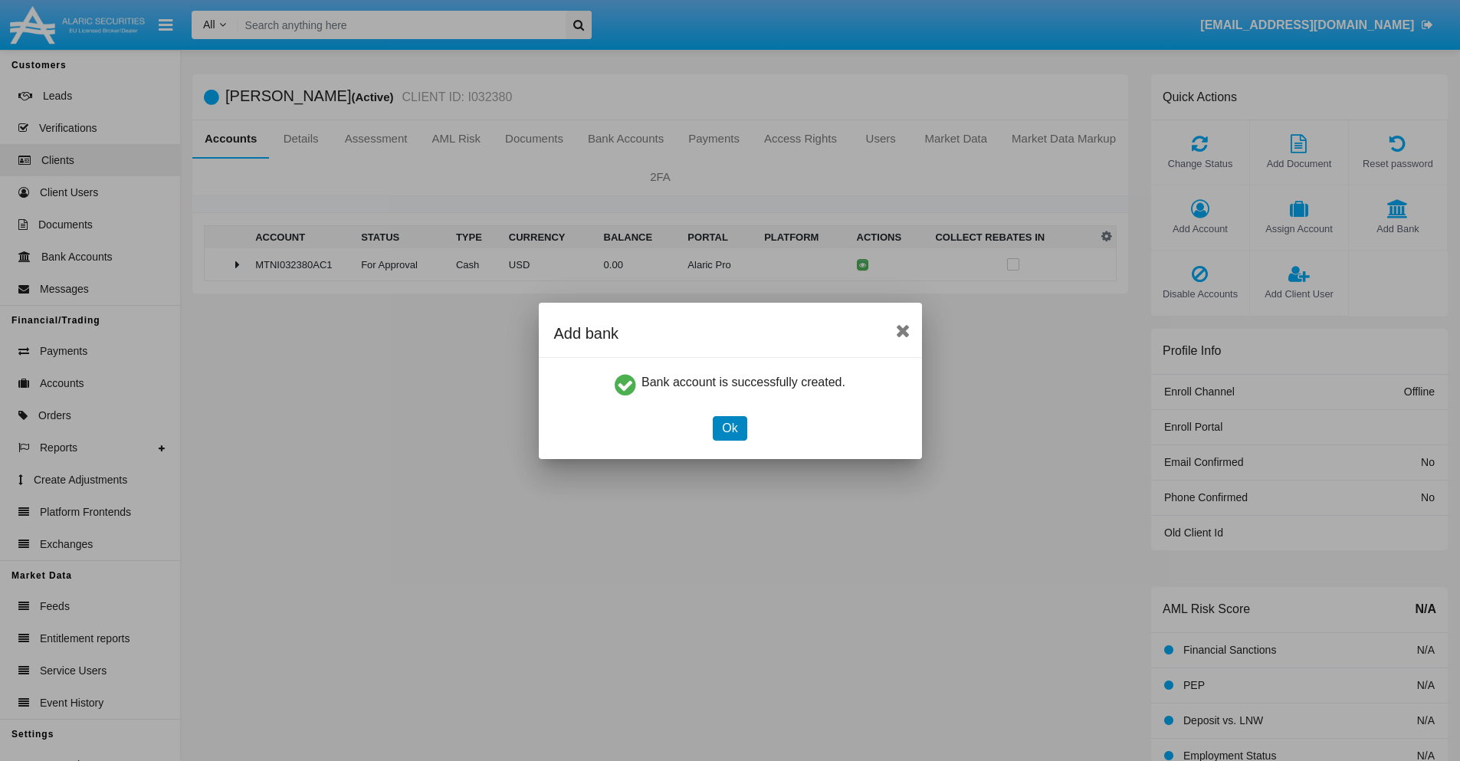
click at [729, 428] on button "Ok" at bounding box center [730, 428] width 34 height 25
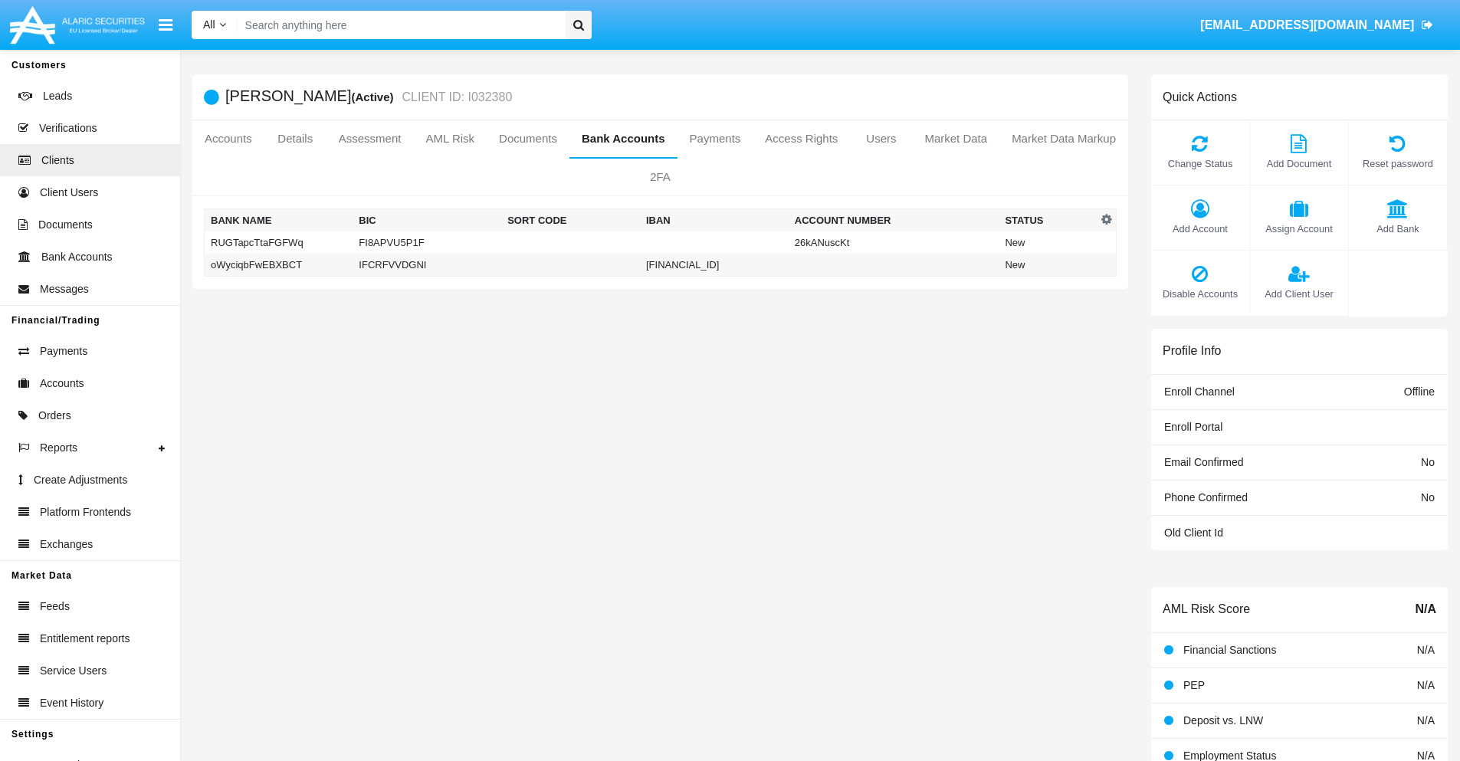
click at [278, 264] on td "oWyciqbFwEBXBCT" at bounding box center [279, 265] width 149 height 23
